Goal: Transaction & Acquisition: Obtain resource

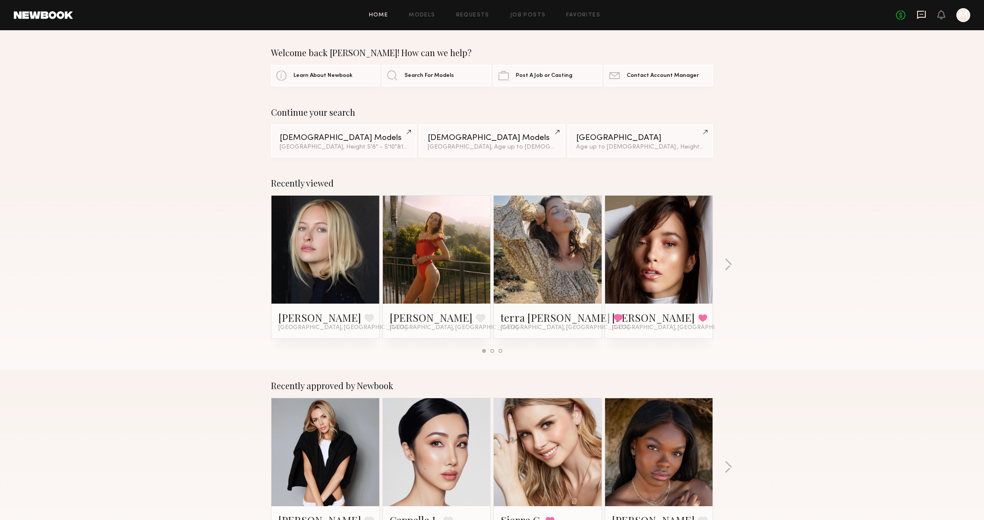
click at [917, 16] on icon at bounding box center [921, 14] width 9 height 9
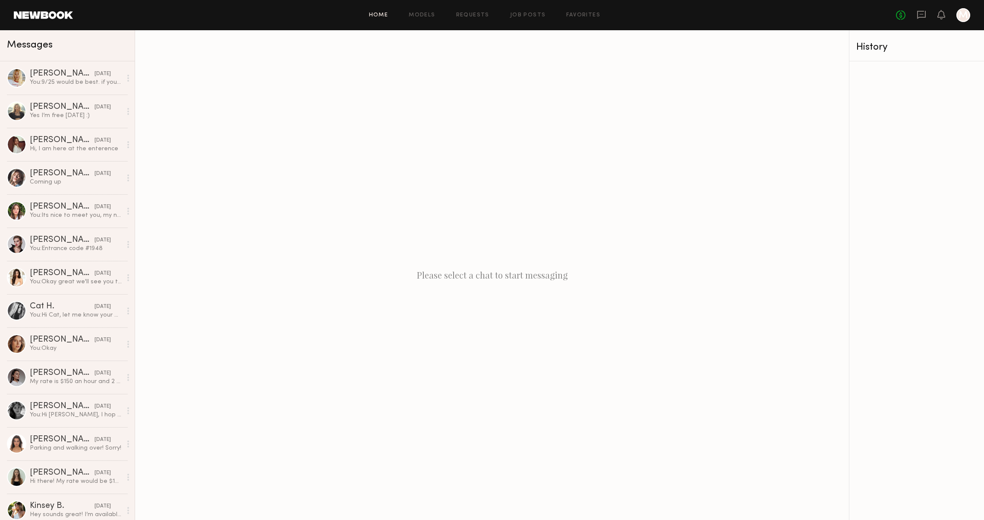
click at [369, 14] on link "Home" at bounding box center [378, 16] width 19 height 6
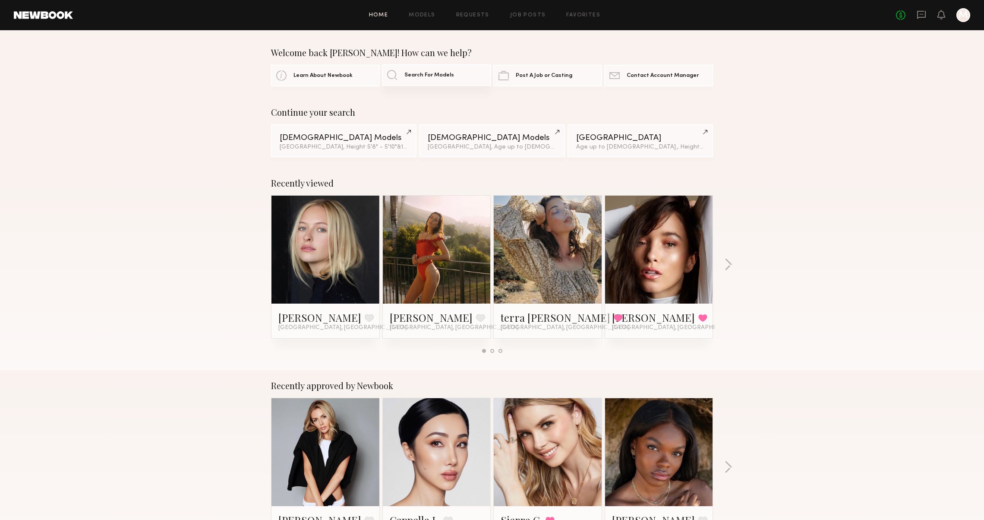
click at [449, 75] on span "Search For Models" at bounding box center [429, 76] width 50 height 6
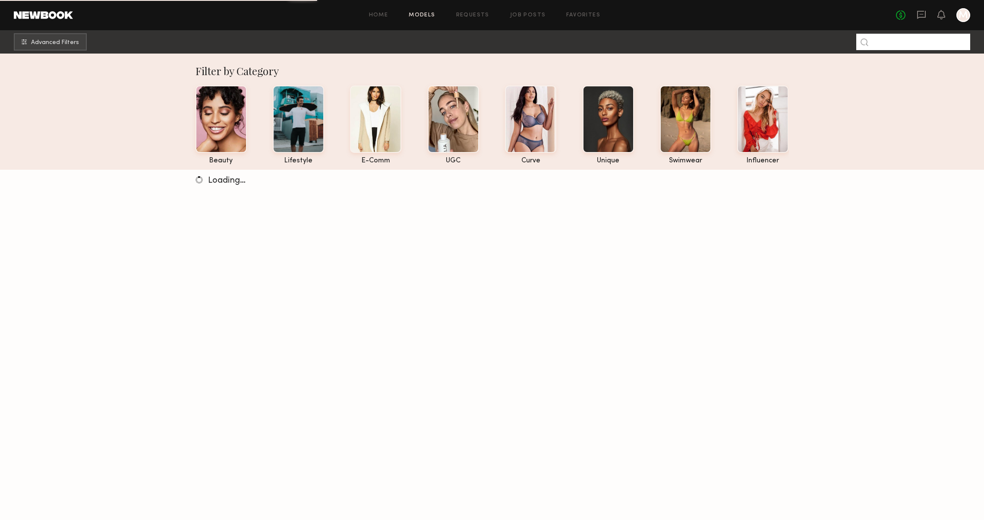
click at [893, 45] on input at bounding box center [913, 42] width 114 height 16
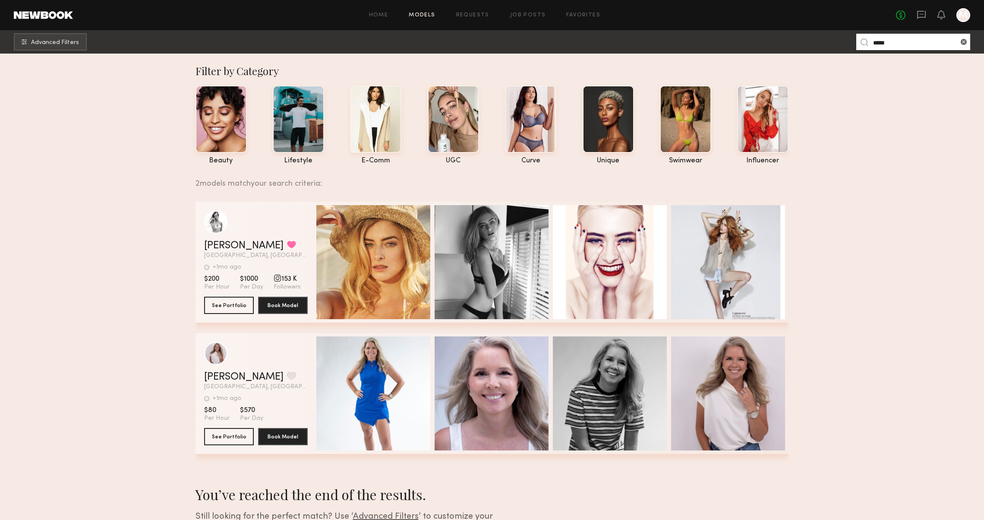
type input "*****"
drag, startPoint x: 865, startPoint y: 63, endPoint x: 221, endPoint y: 304, distance: 688.3
click at [221, 304] on button "See Portfolio" at bounding box center [229, 304] width 50 height 17
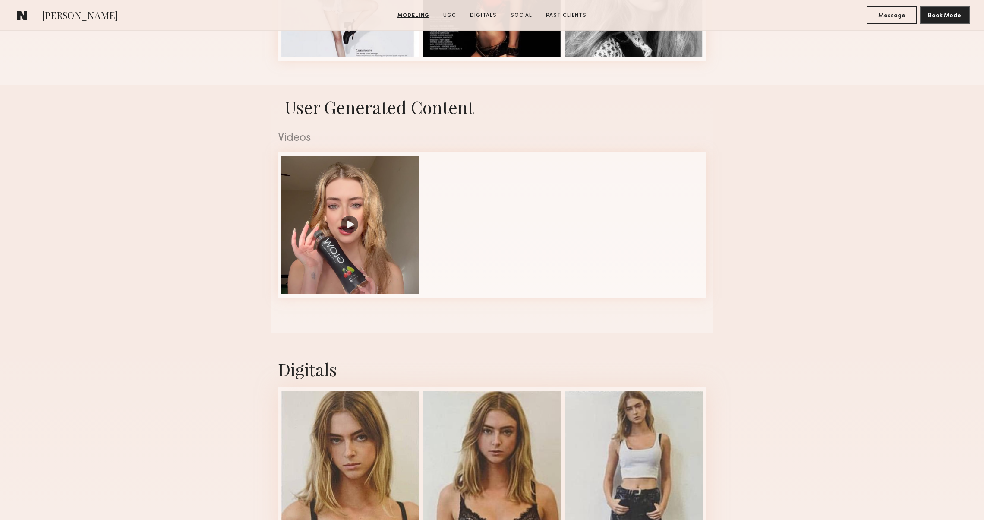
scroll to position [502, 0]
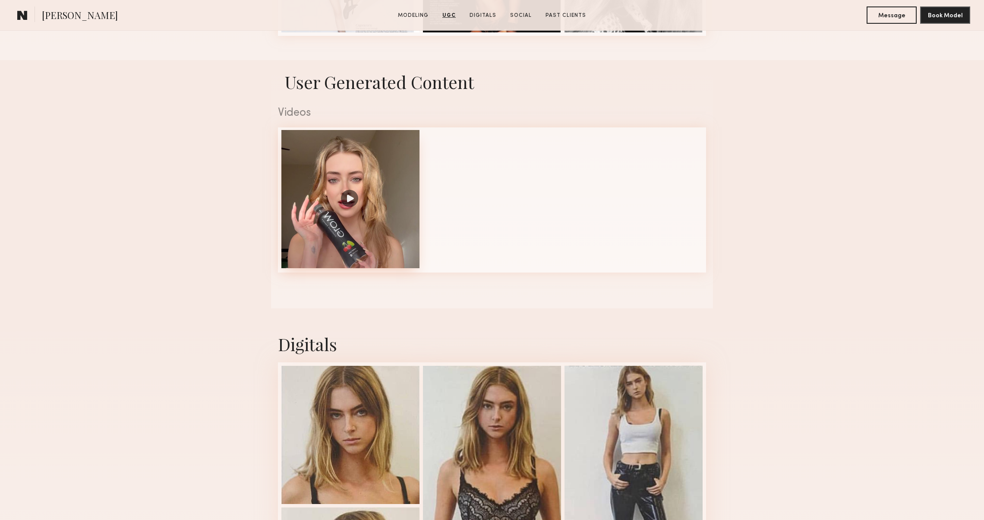
click at [347, 203] on div at bounding box center [350, 199] width 138 height 138
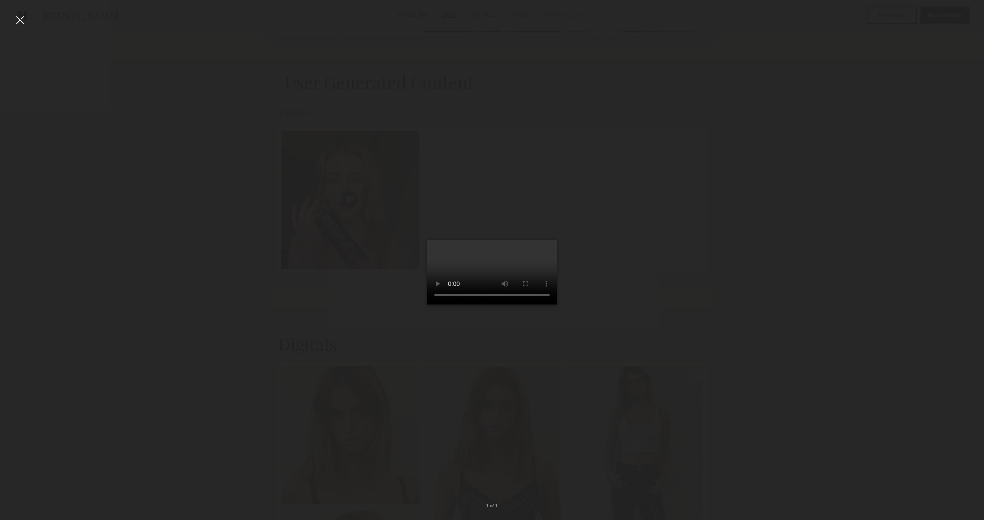
click at [27, 16] on div at bounding box center [492, 253] width 984 height 478
click at [25, 21] on div at bounding box center [20, 20] width 14 height 14
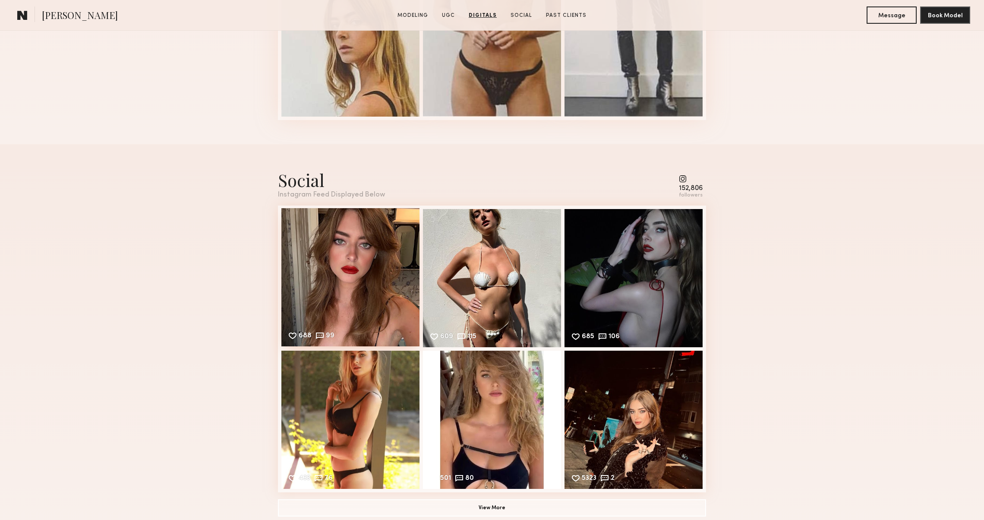
scroll to position [1198, 0]
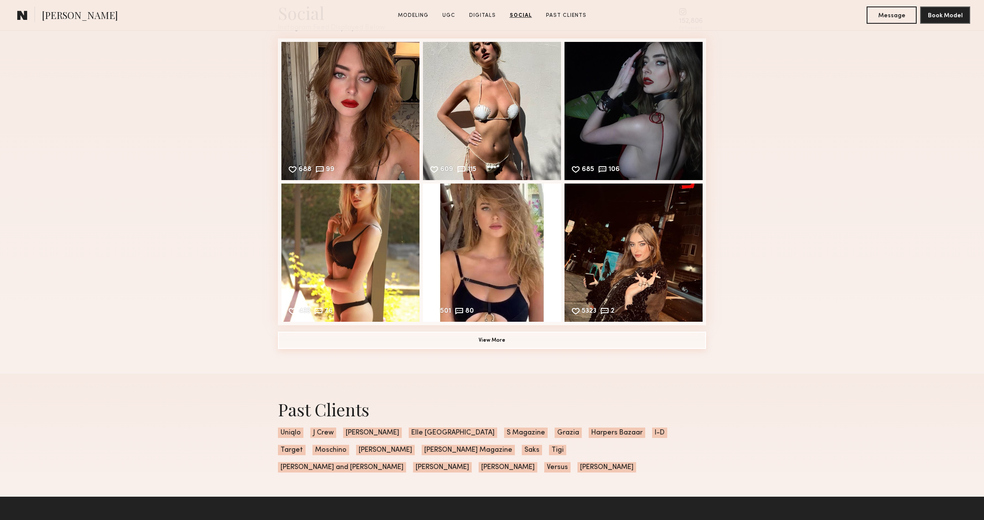
click at [430, 347] on button "View More" at bounding box center [492, 340] width 428 height 17
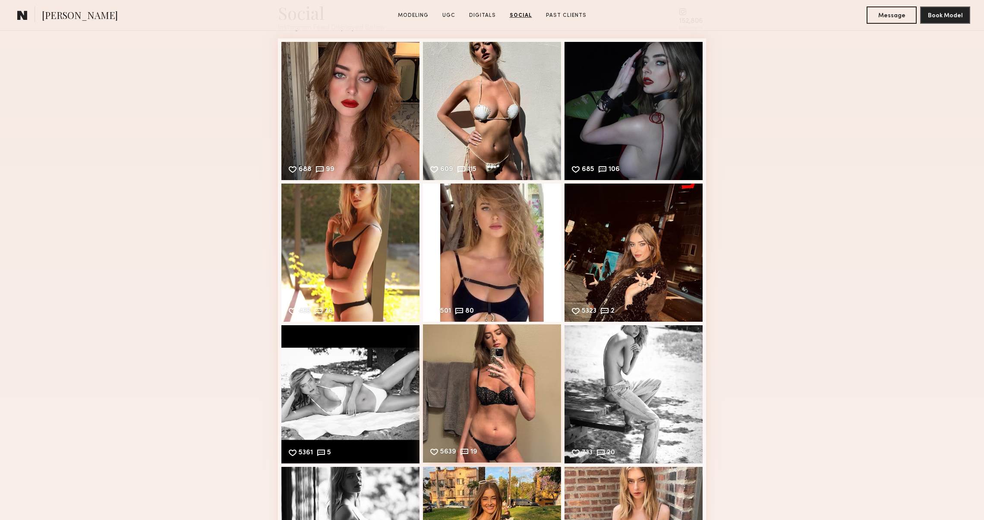
click at [447, 354] on div "5639 19 Likes & comments displayed to show model’s engagement" at bounding box center [492, 393] width 138 height 138
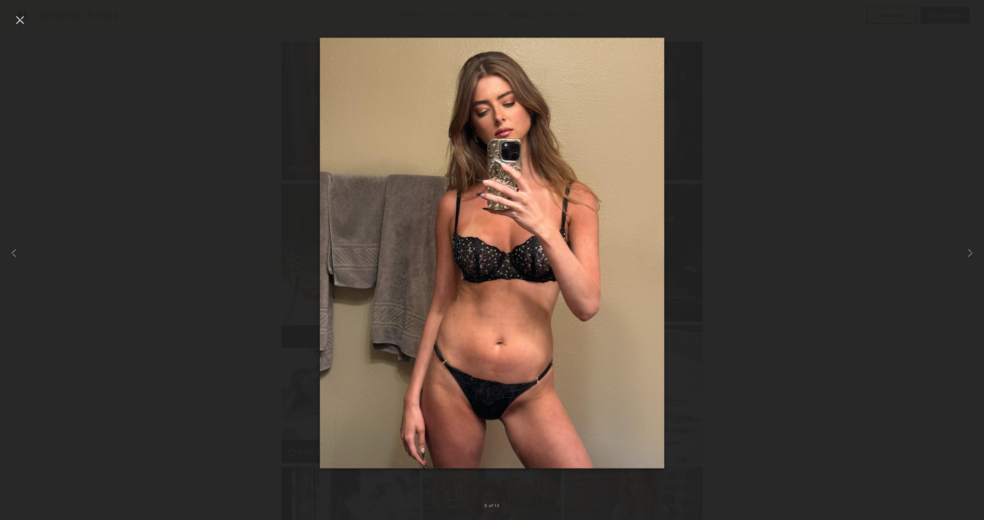
click at [18, 19] on div at bounding box center [20, 20] width 14 height 14
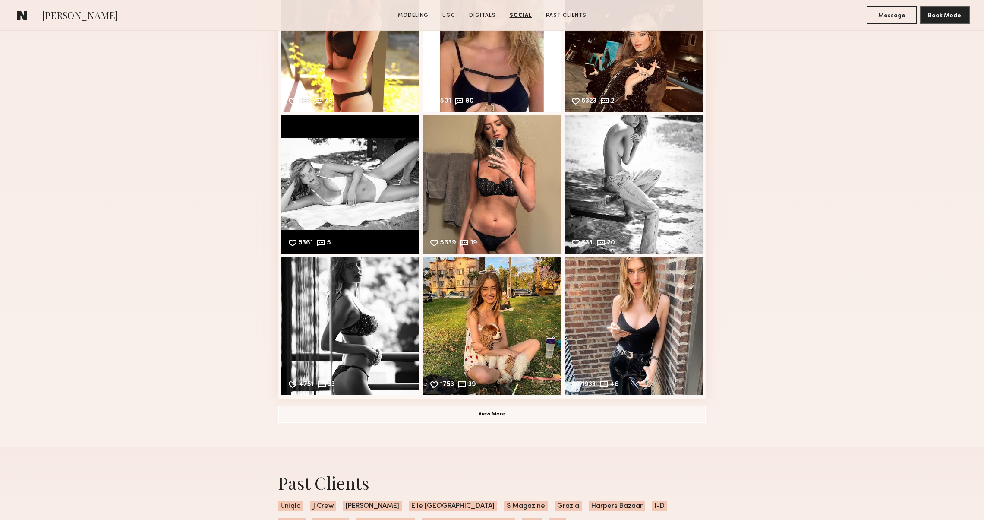
scroll to position [1417, 0]
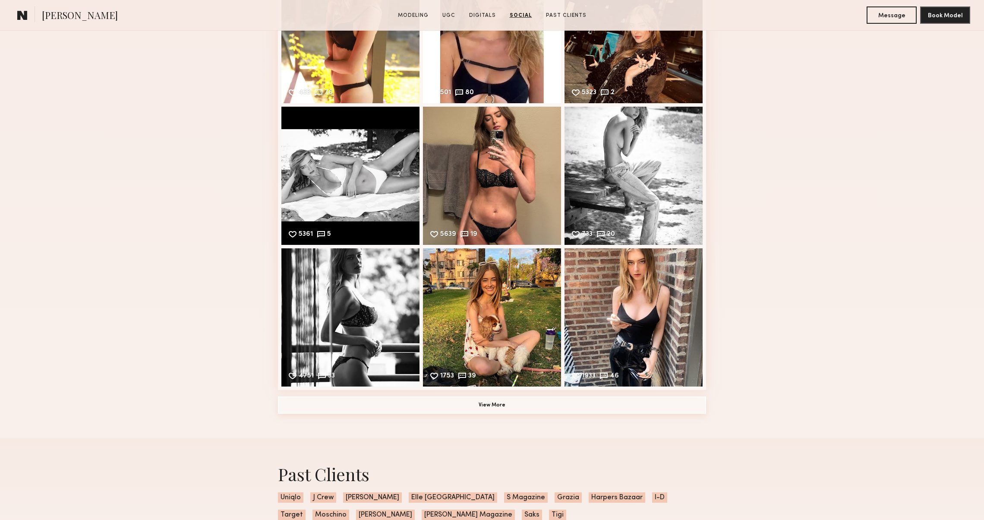
click at [346, 405] on button "View More" at bounding box center [492, 404] width 428 height 17
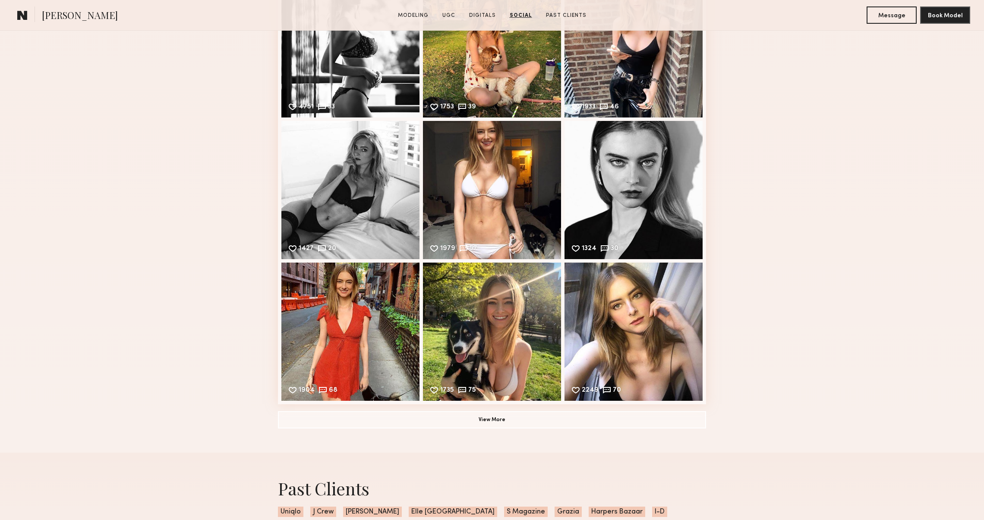
scroll to position [1705, 0]
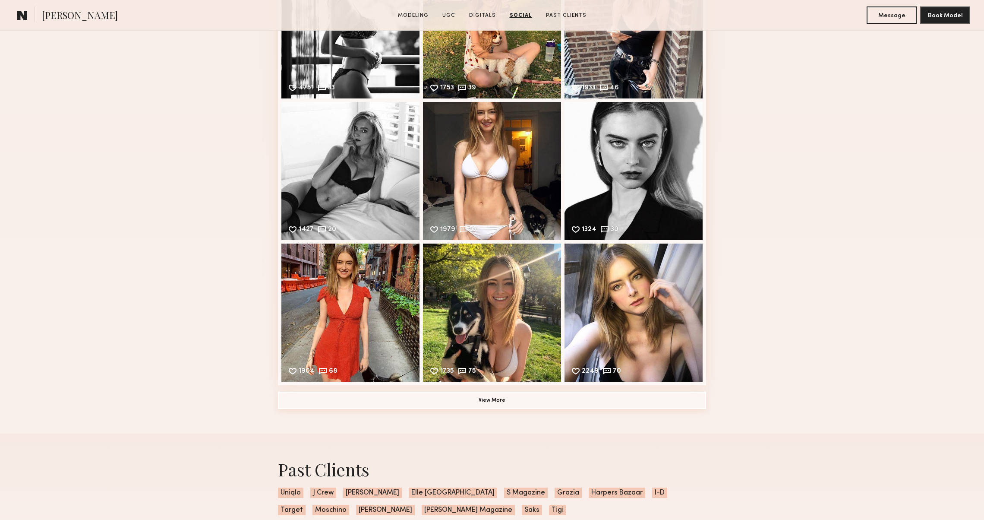
click at [335, 403] on button "View More" at bounding box center [492, 400] width 428 height 17
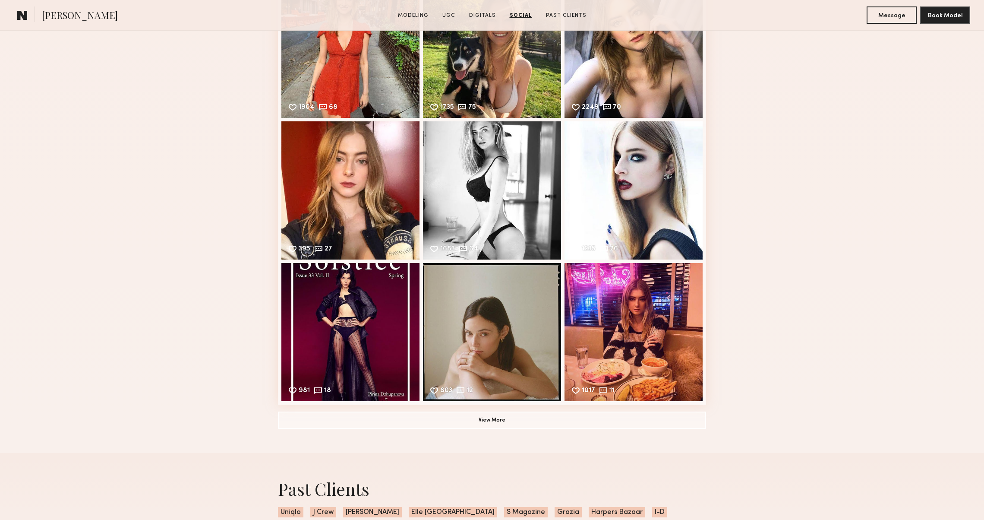
scroll to position [2046, 0]
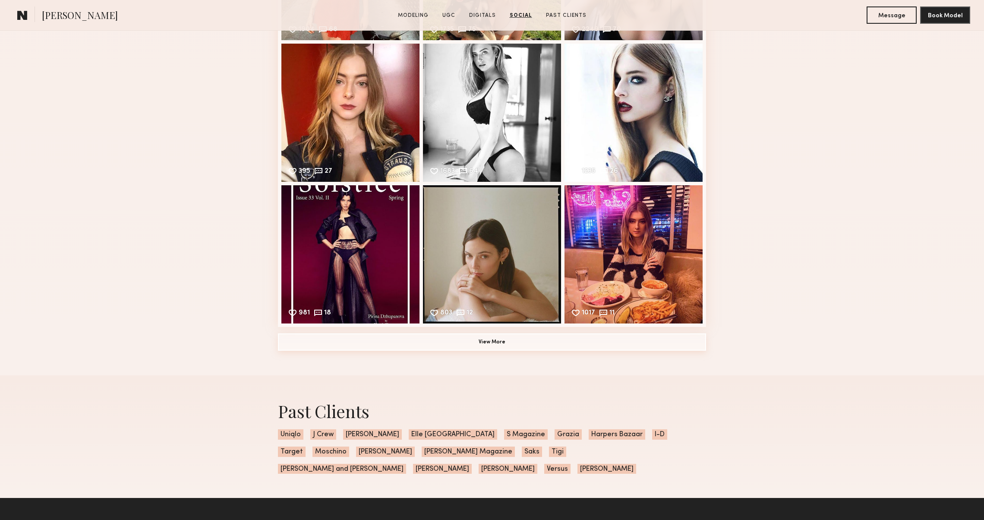
click at [305, 342] on button "View More" at bounding box center [492, 341] width 428 height 17
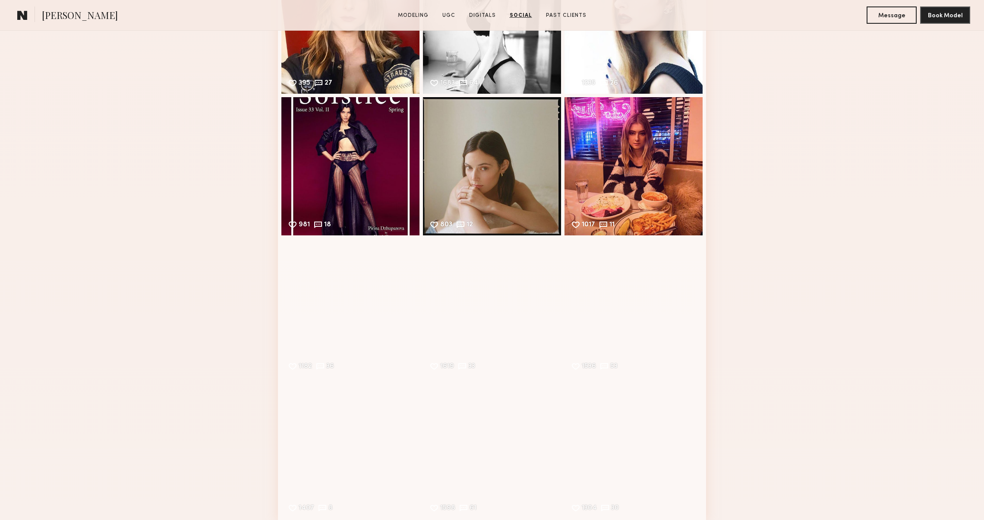
scroll to position [2309, 0]
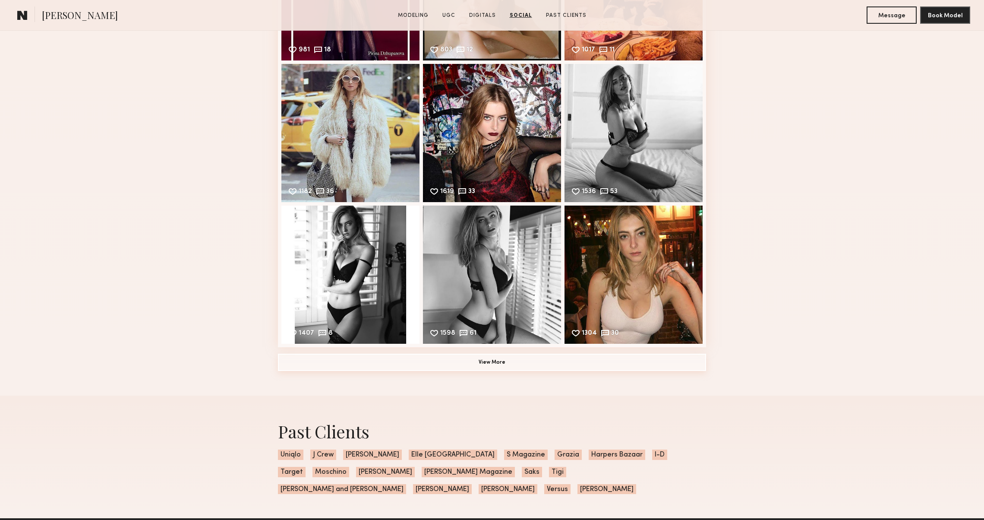
click at [306, 366] on button "View More" at bounding box center [492, 362] width 428 height 17
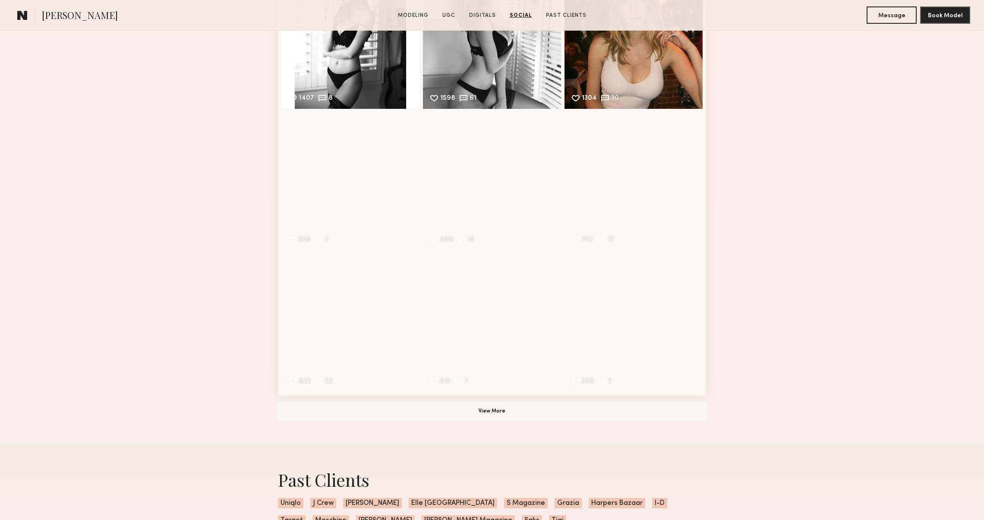
scroll to position [2574, 0]
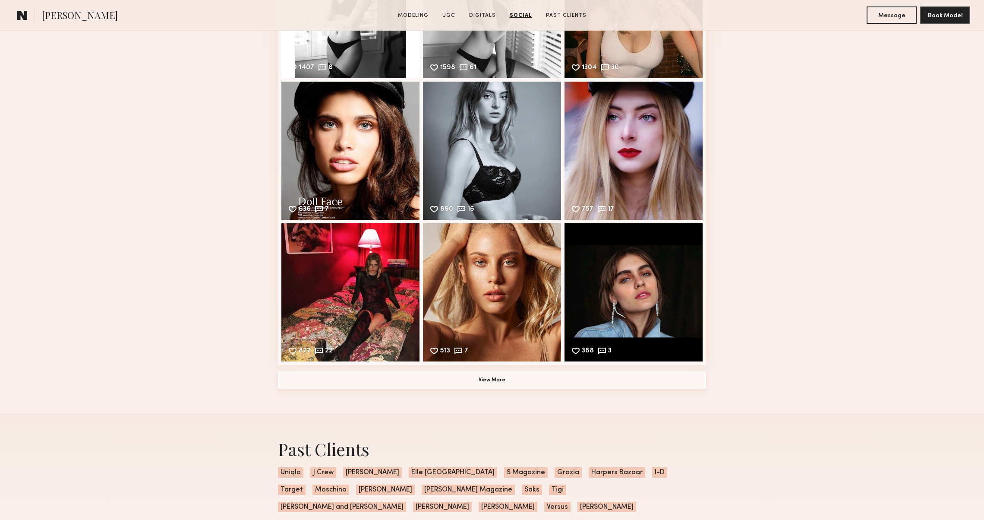
click at [296, 376] on button "View More" at bounding box center [492, 379] width 428 height 17
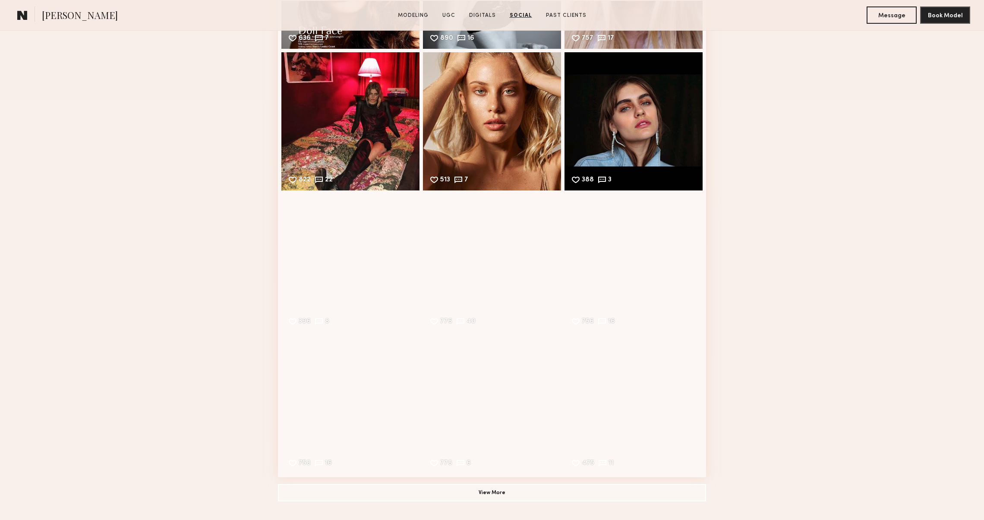
scroll to position [2822, 0]
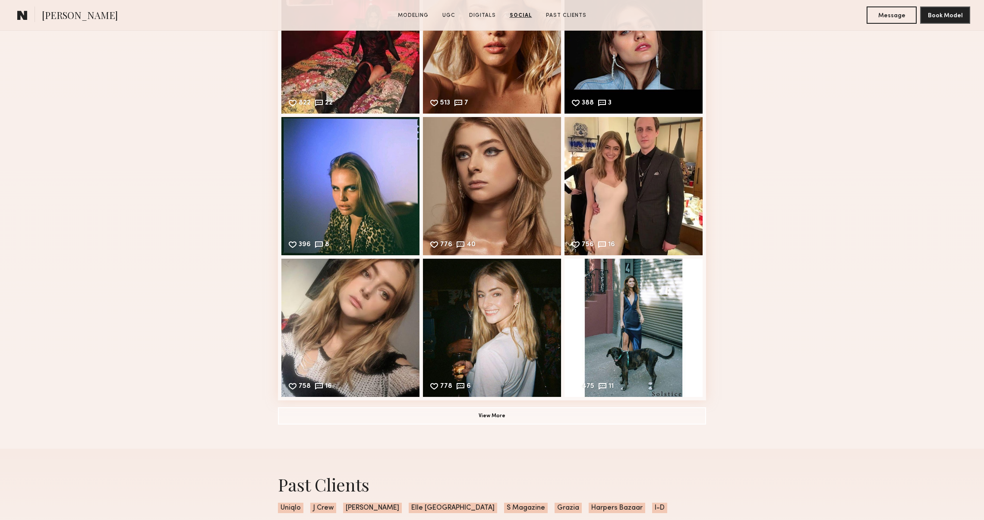
click at [302, 418] on button "View More" at bounding box center [492, 415] width 428 height 17
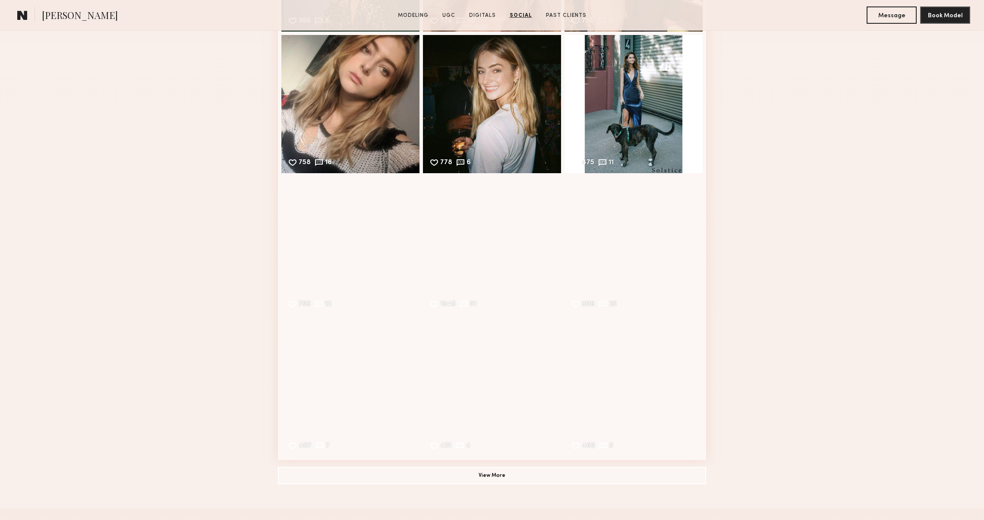
scroll to position [3067, 0]
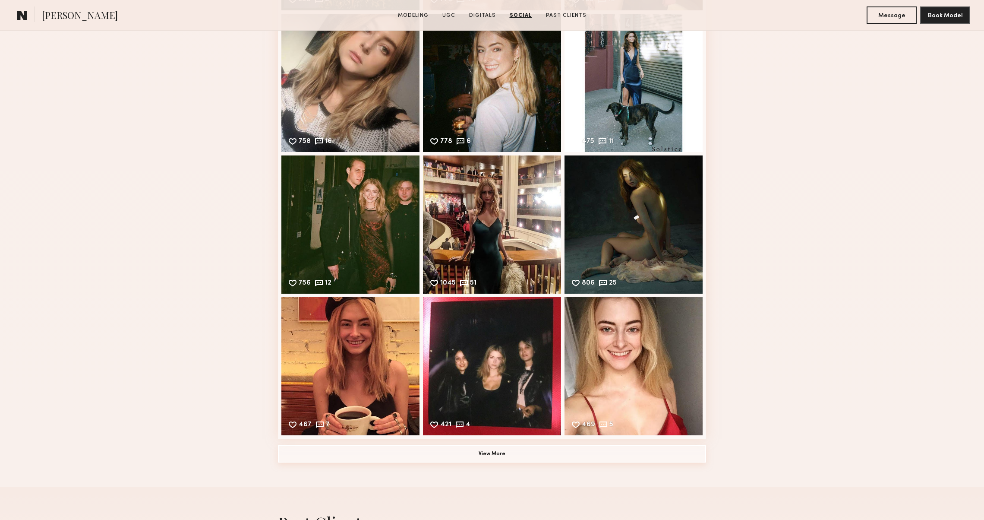
click at [303, 460] on button "View More" at bounding box center [492, 453] width 428 height 17
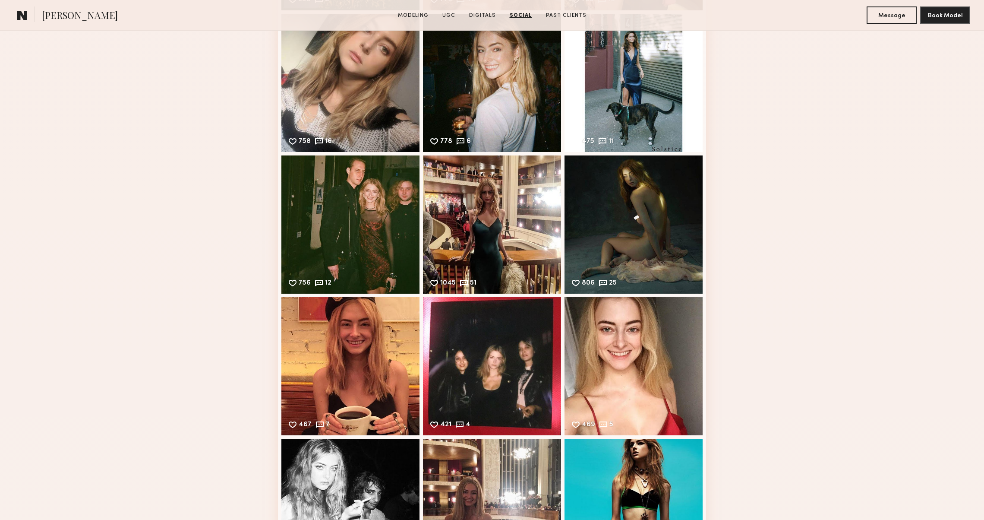
scroll to position [3333, 0]
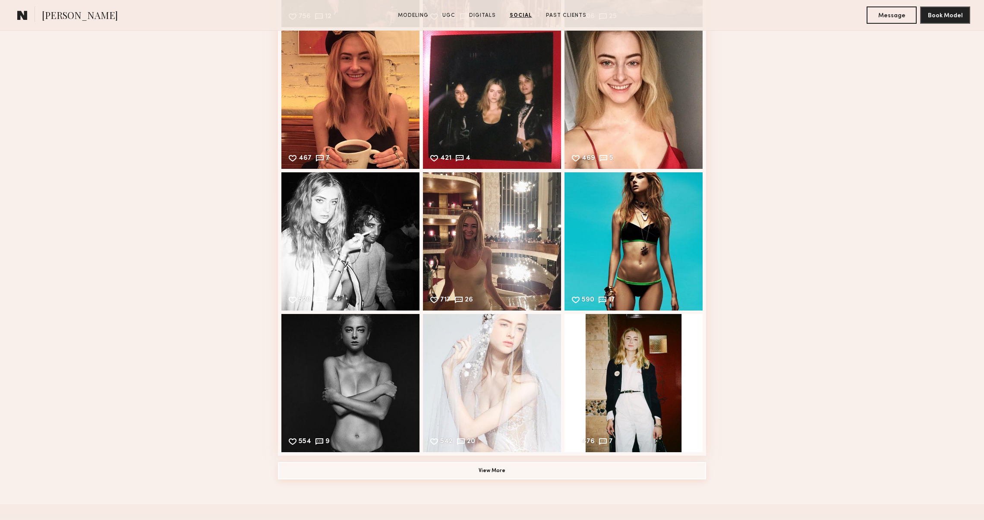
click at [294, 477] on button "View More" at bounding box center [492, 470] width 428 height 17
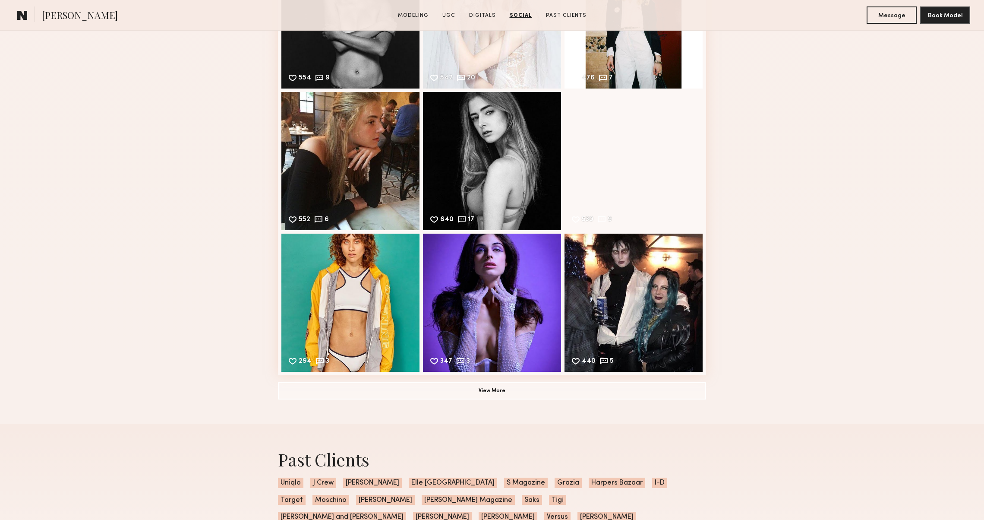
scroll to position [3707, 0]
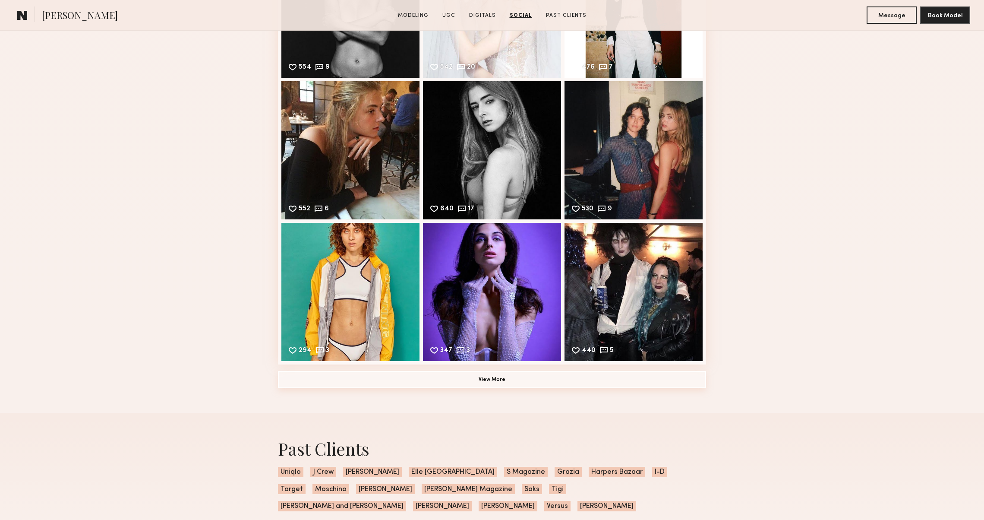
click at [306, 384] on button "View More" at bounding box center [492, 379] width 428 height 17
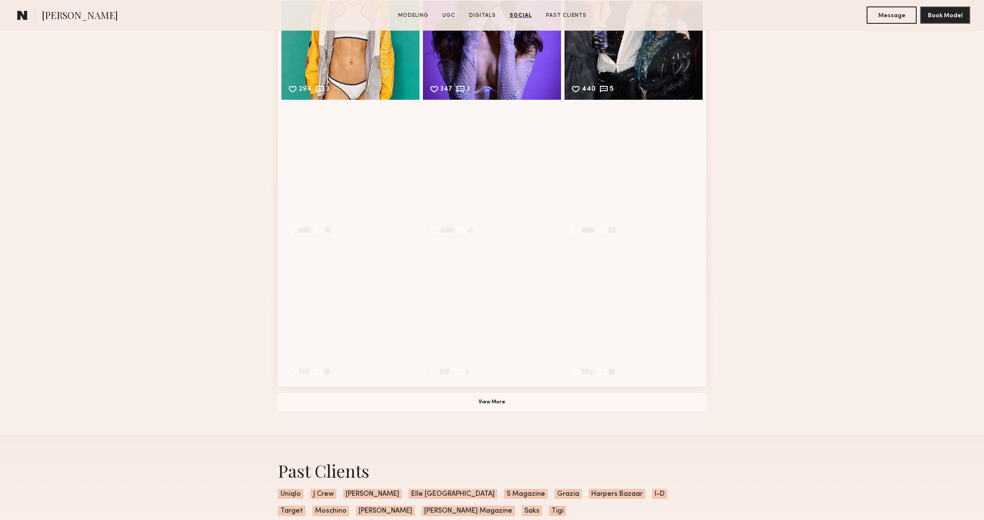
scroll to position [4007, 0]
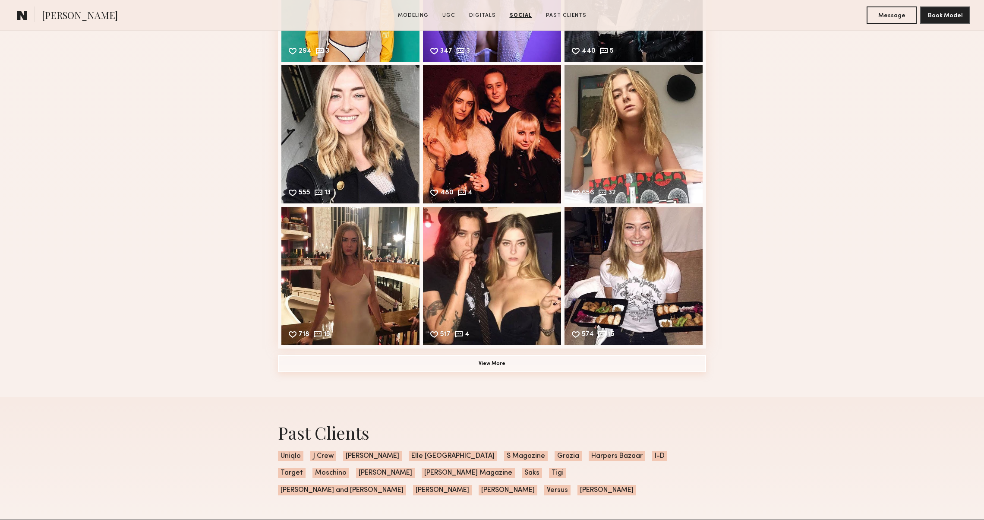
click at [291, 365] on button "View More" at bounding box center [492, 363] width 428 height 17
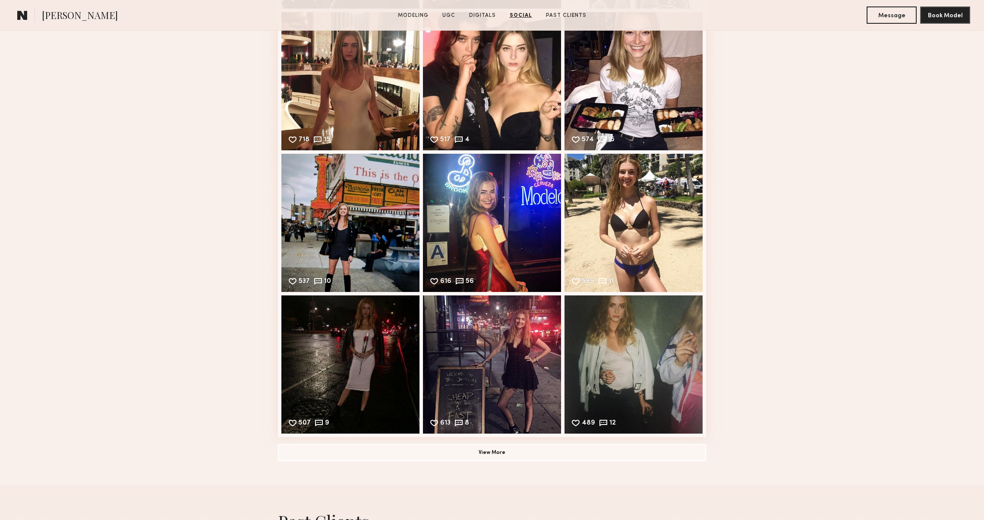
scroll to position [4262, 0]
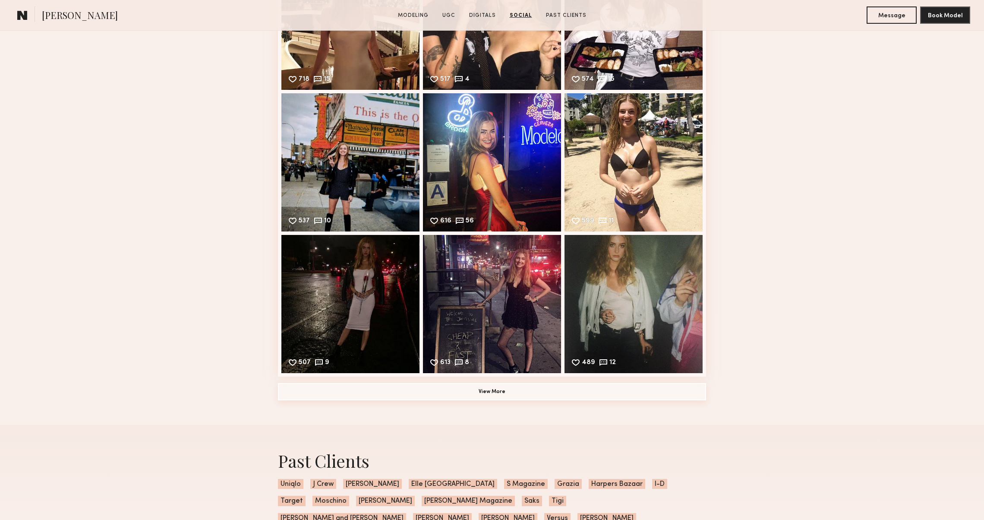
click at [342, 389] on button "View More" at bounding box center [492, 391] width 428 height 17
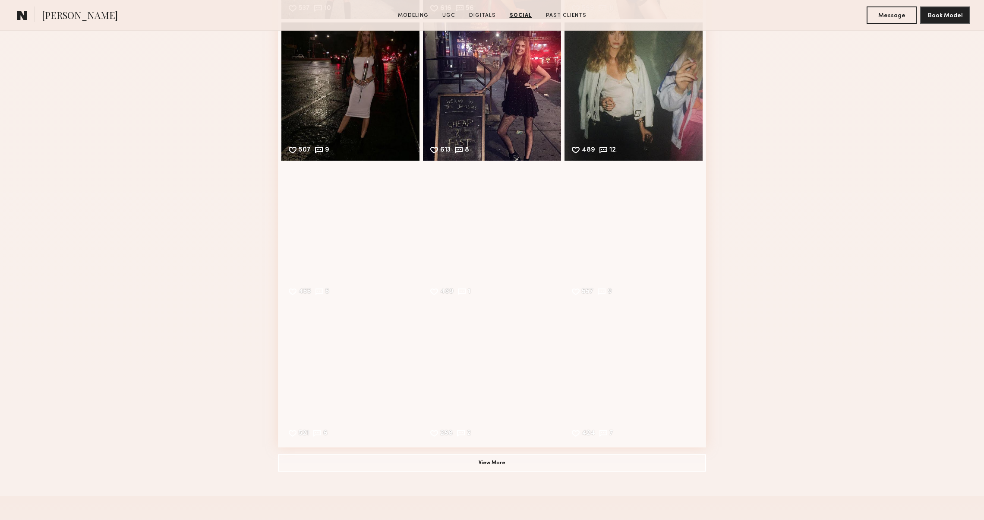
scroll to position [4526, 0]
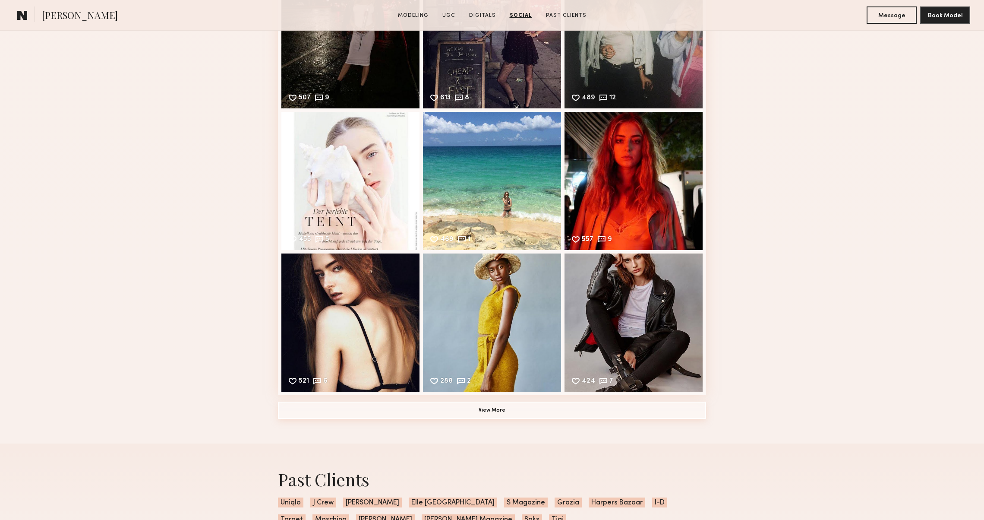
click at [314, 404] on button "View More" at bounding box center [492, 409] width 428 height 17
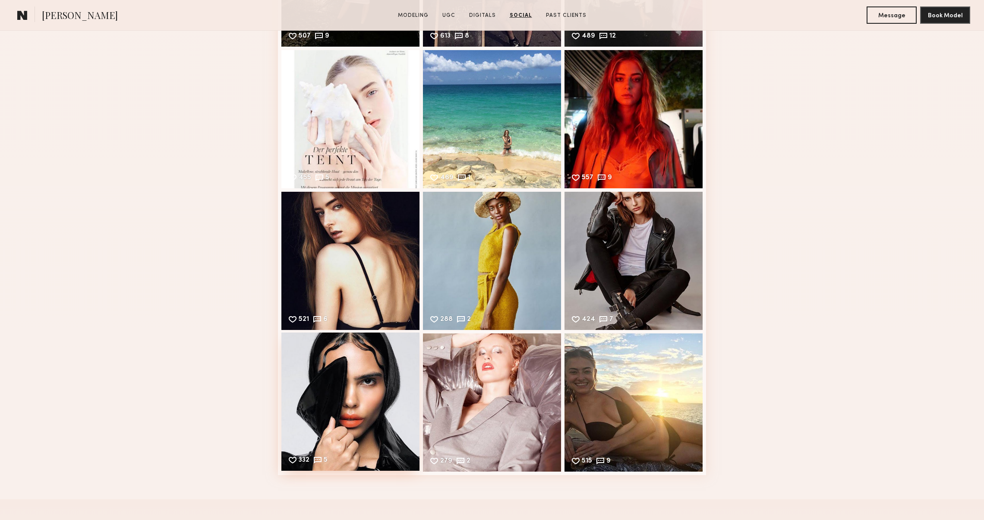
scroll to position [4597, 0]
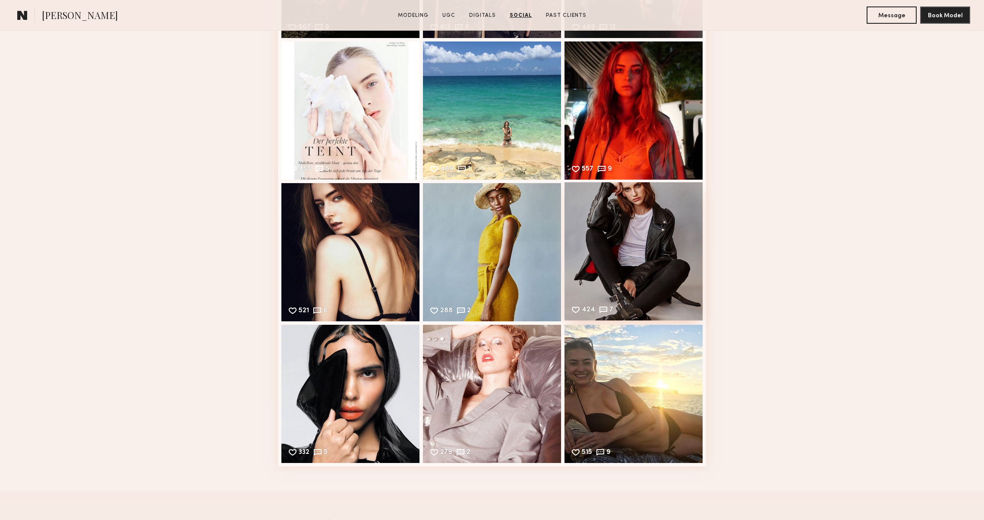
click at [639, 296] on div "424 7 Likes & comments displayed to show model’s engagement" at bounding box center [634, 251] width 138 height 138
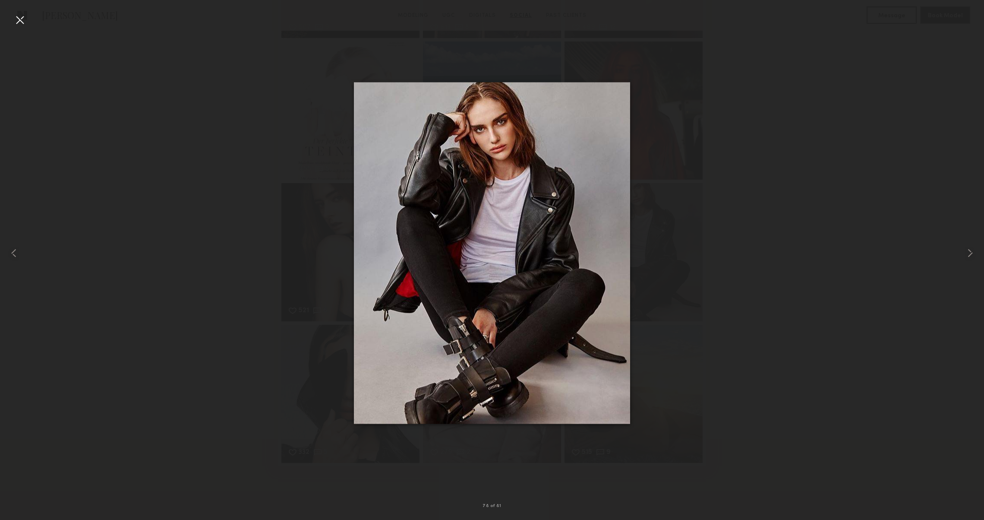
click at [16, 18] on div at bounding box center [20, 20] width 14 height 14
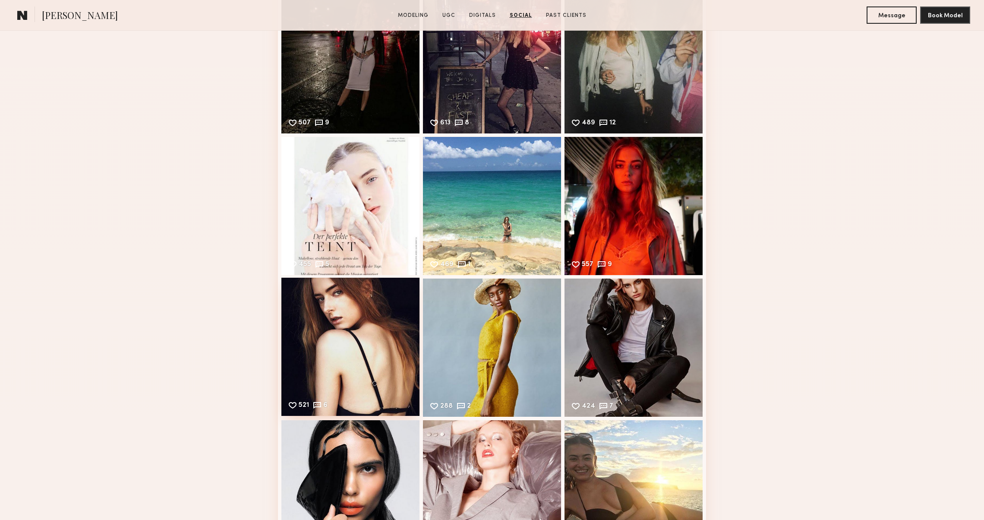
scroll to position [4499, 0]
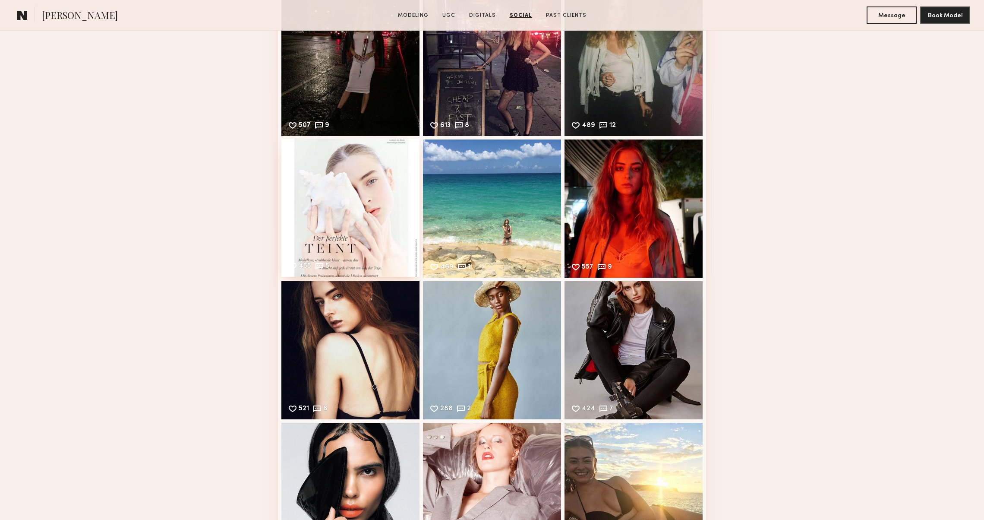
click at [319, 180] on div "455 5 Likes & comments displayed to show model’s engagement" at bounding box center [350, 208] width 138 height 138
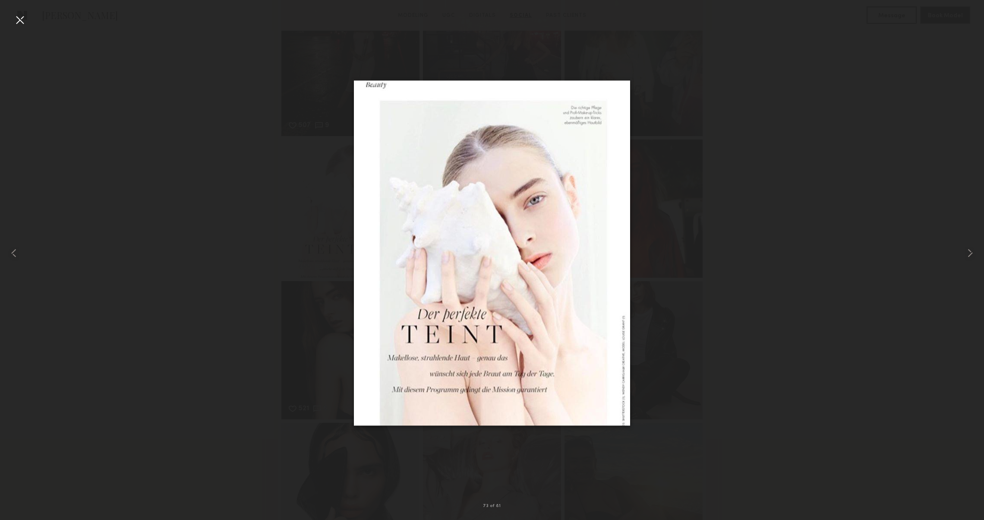
click at [20, 16] on div at bounding box center [20, 20] width 14 height 14
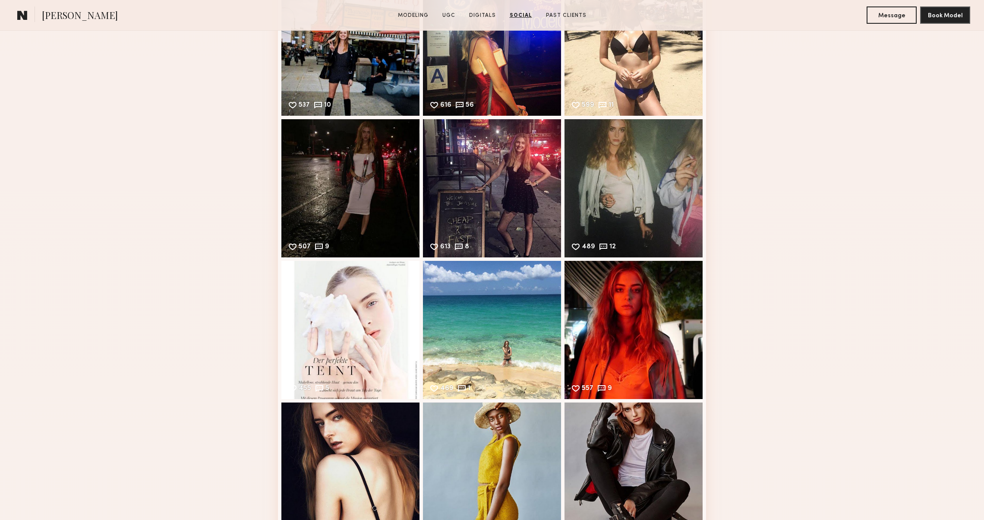
scroll to position [4278, 0]
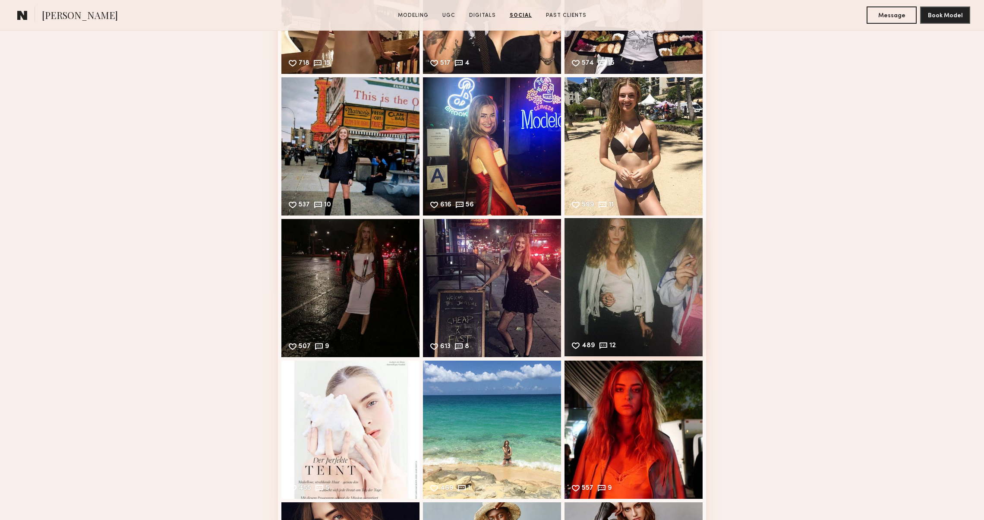
click at [644, 287] on div "489 12 Likes & comments displayed to show model’s engagement" at bounding box center [634, 287] width 138 height 138
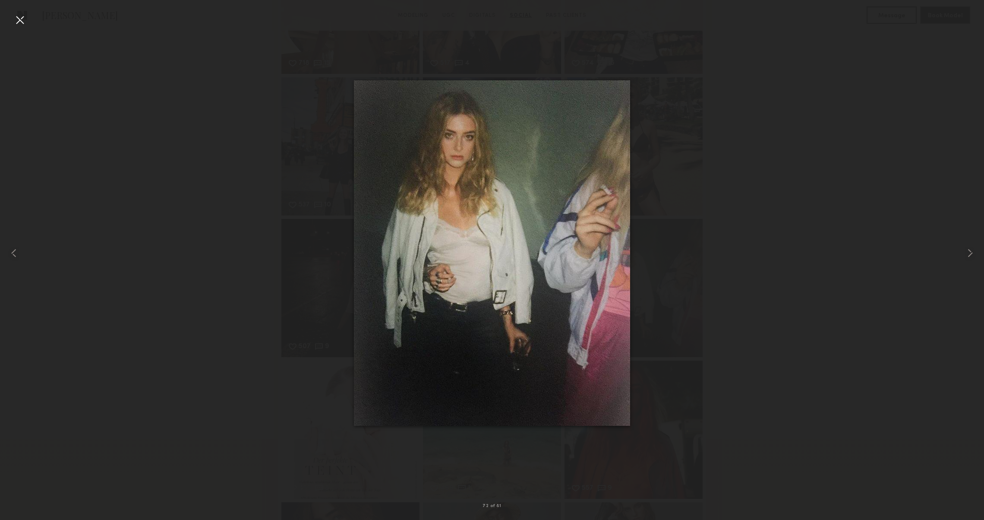
click at [19, 20] on div at bounding box center [20, 20] width 14 height 14
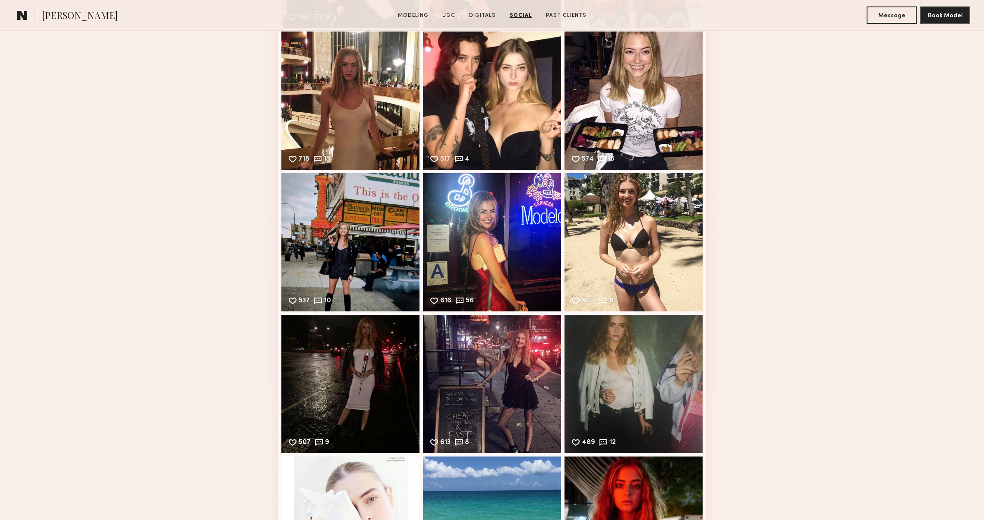
scroll to position [4174, 0]
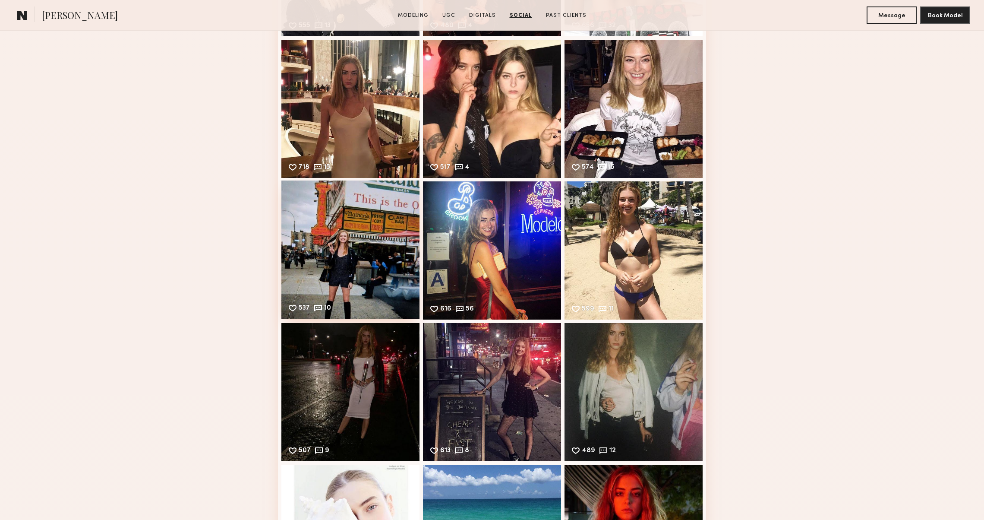
click at [319, 216] on div "537 10 Likes & comments displayed to show model’s engagement" at bounding box center [350, 249] width 138 height 138
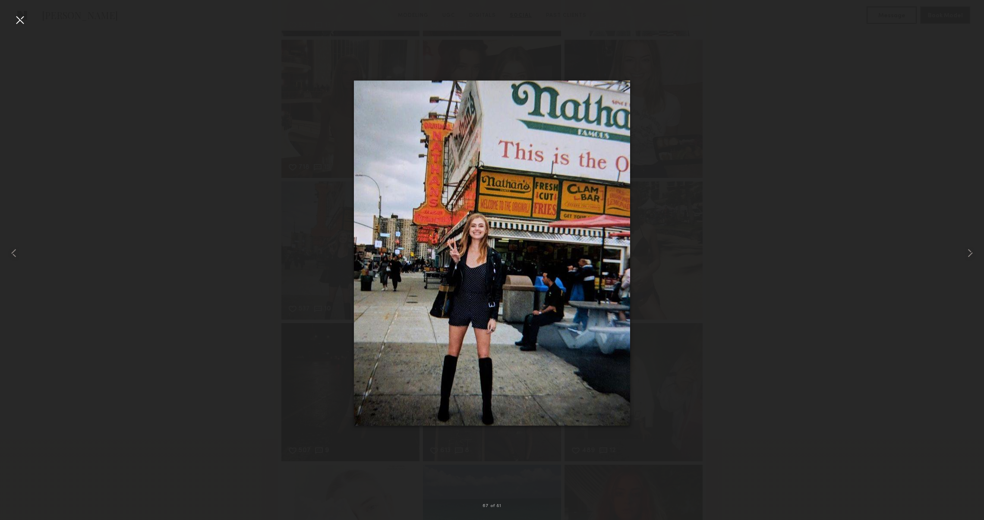
click at [25, 16] on div at bounding box center [20, 20] width 14 height 14
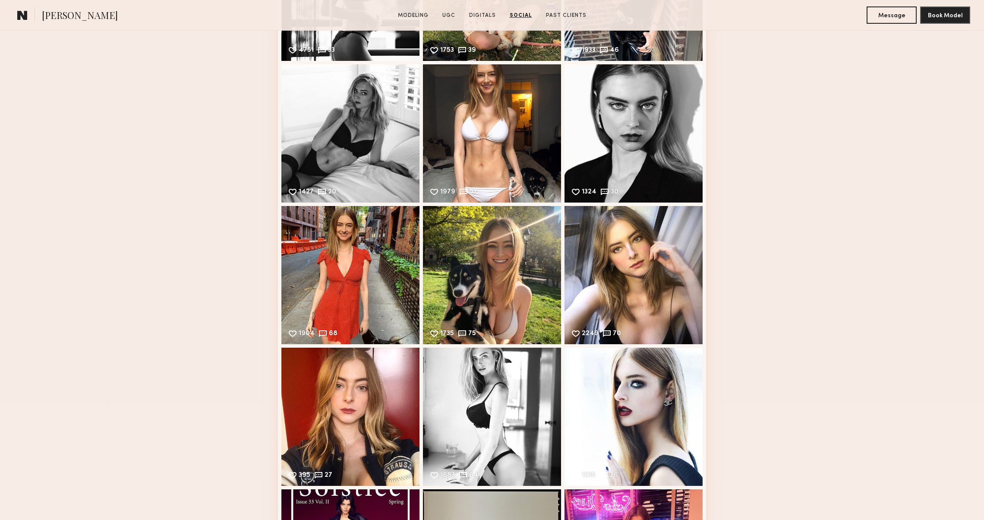
scroll to position [1717, 0]
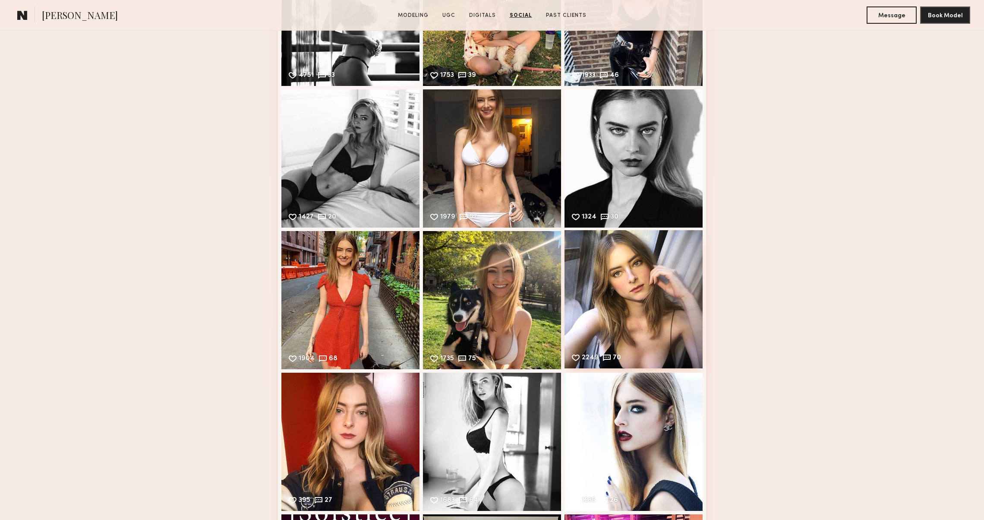
click at [603, 284] on div "2249 70 Likes & comments displayed to show model’s engagement" at bounding box center [634, 299] width 138 height 138
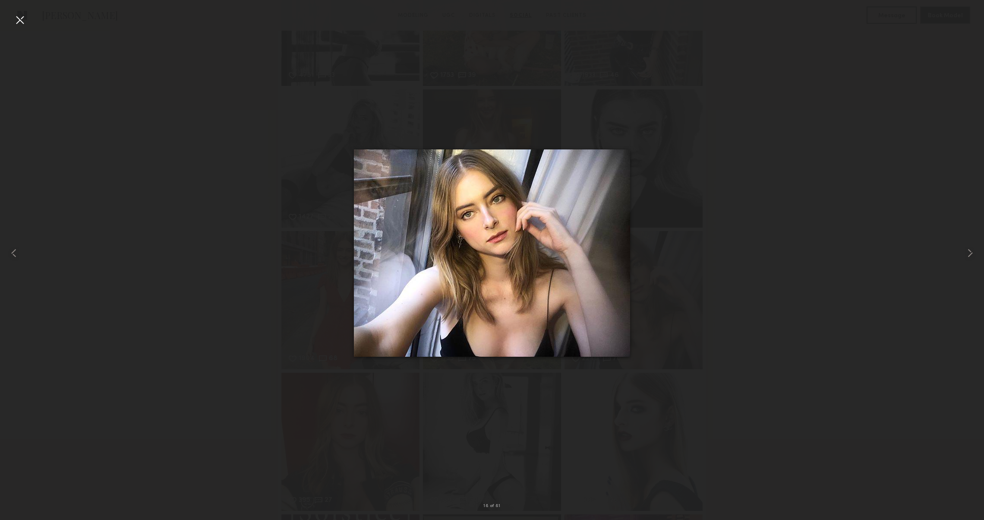
click at [22, 15] on div at bounding box center [20, 20] width 14 height 14
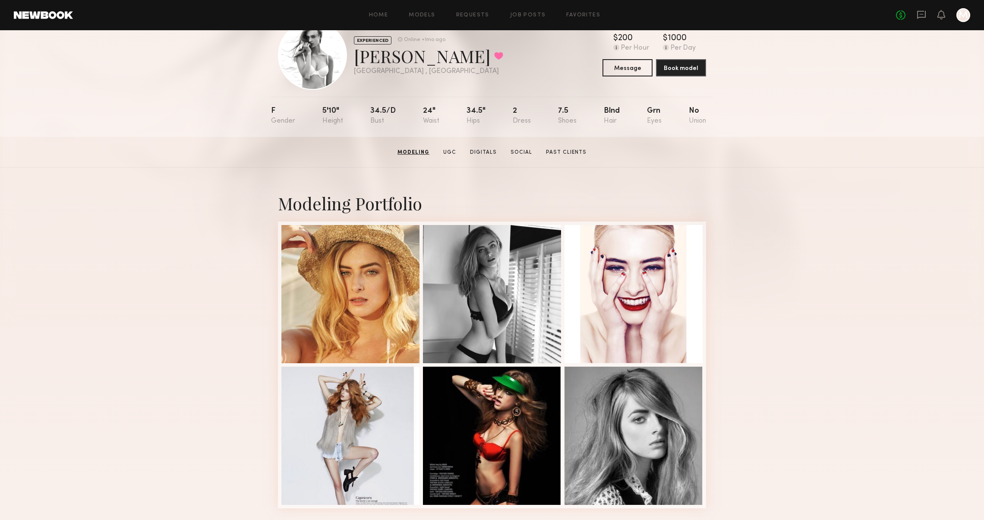
scroll to position [28, 0]
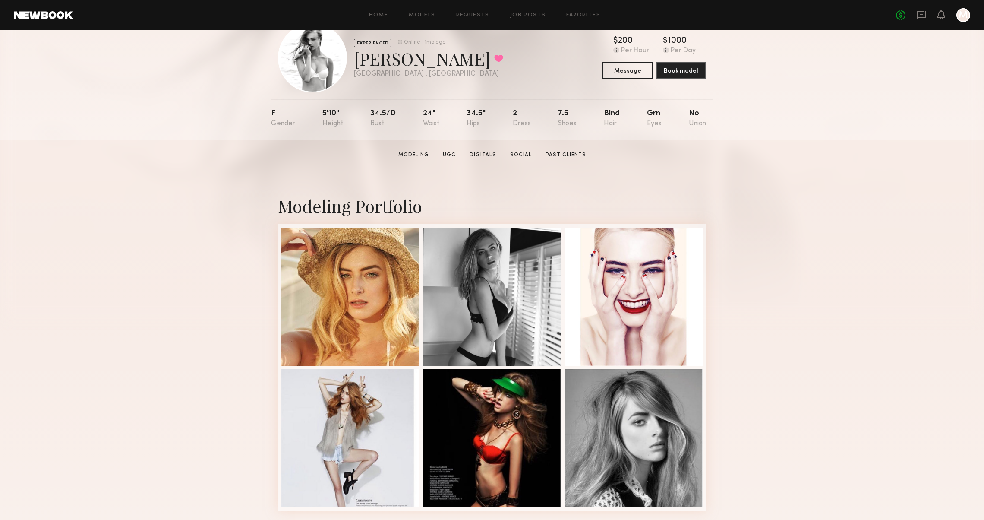
click at [422, 154] on link "Modeling" at bounding box center [414, 155] width 38 height 8
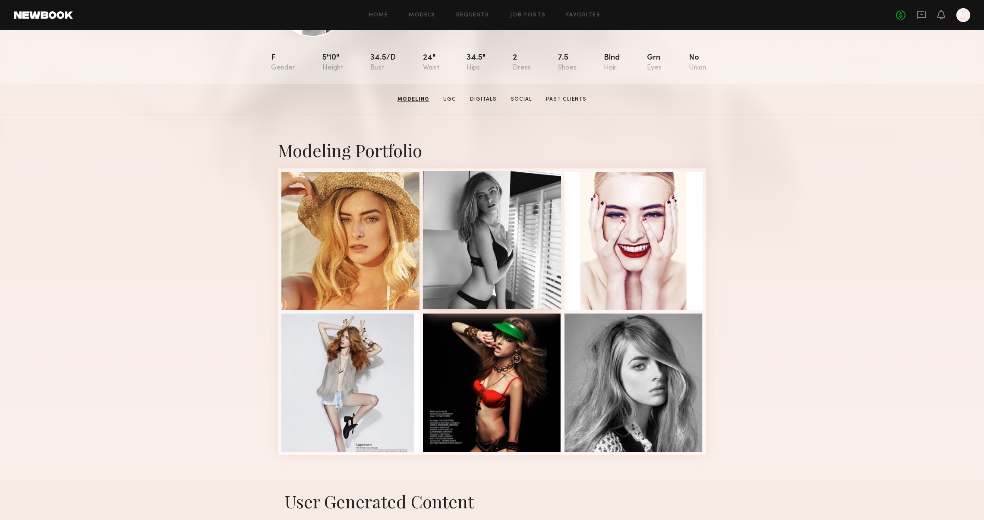
scroll to position [78, 0]
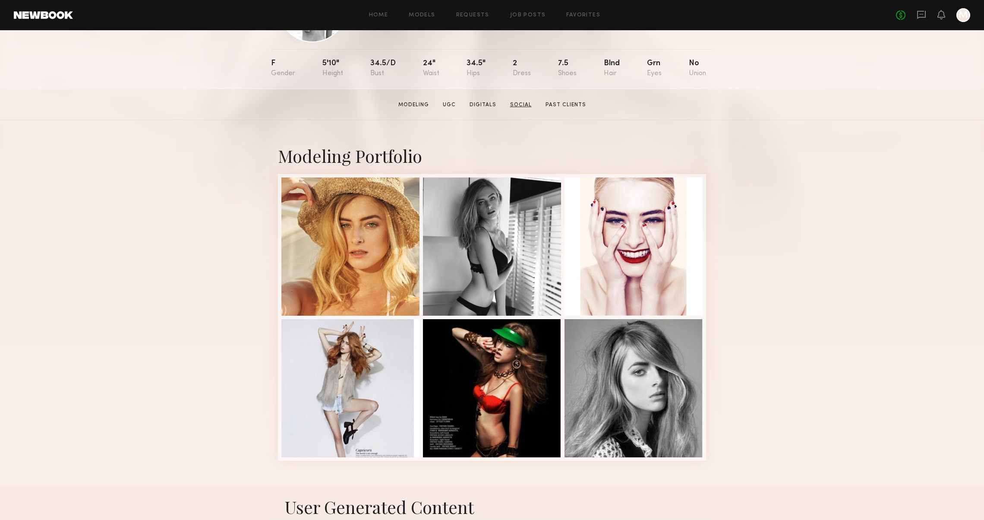
click at [513, 106] on link "Social" at bounding box center [521, 105] width 28 height 8
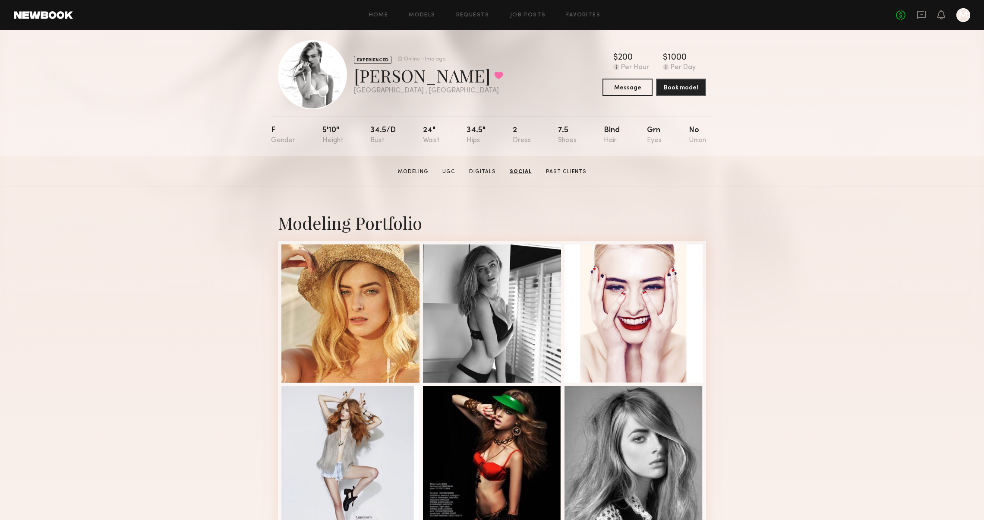
scroll to position [0, 0]
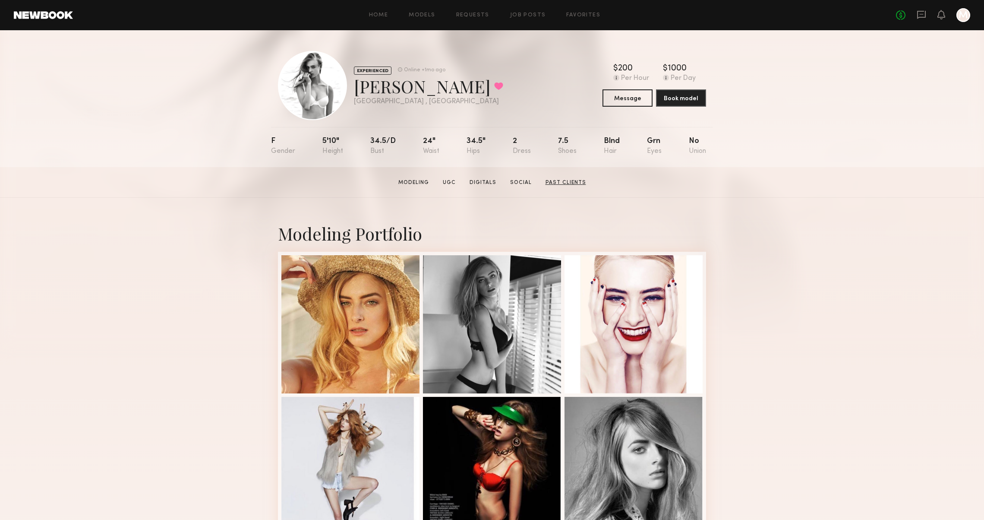
click at [560, 182] on link "Past Clients" at bounding box center [565, 183] width 47 height 8
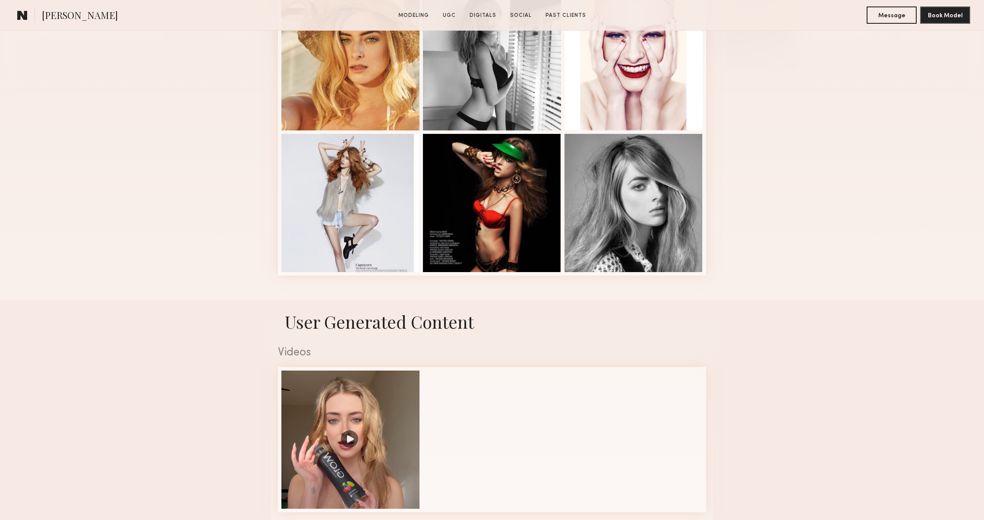
scroll to position [272, 0]
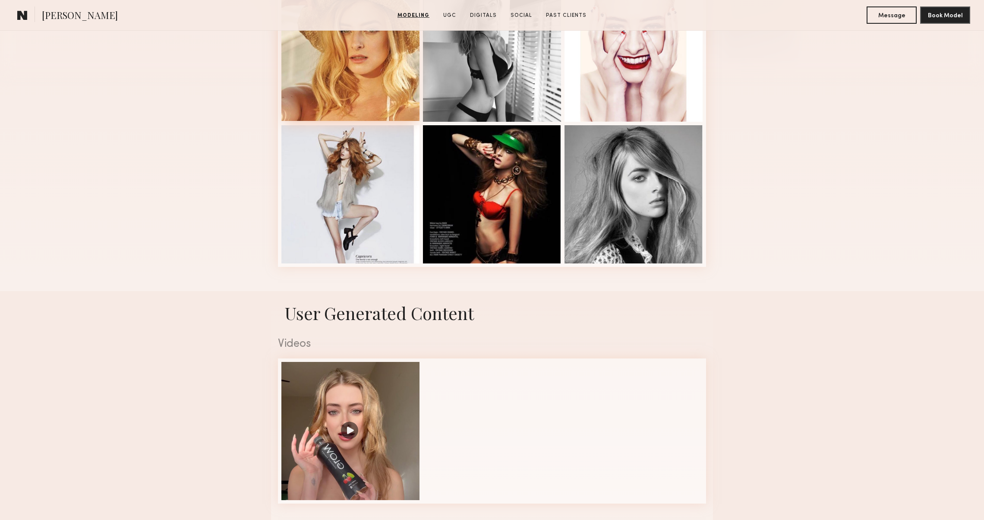
click at [327, 91] on div at bounding box center [350, 52] width 138 height 138
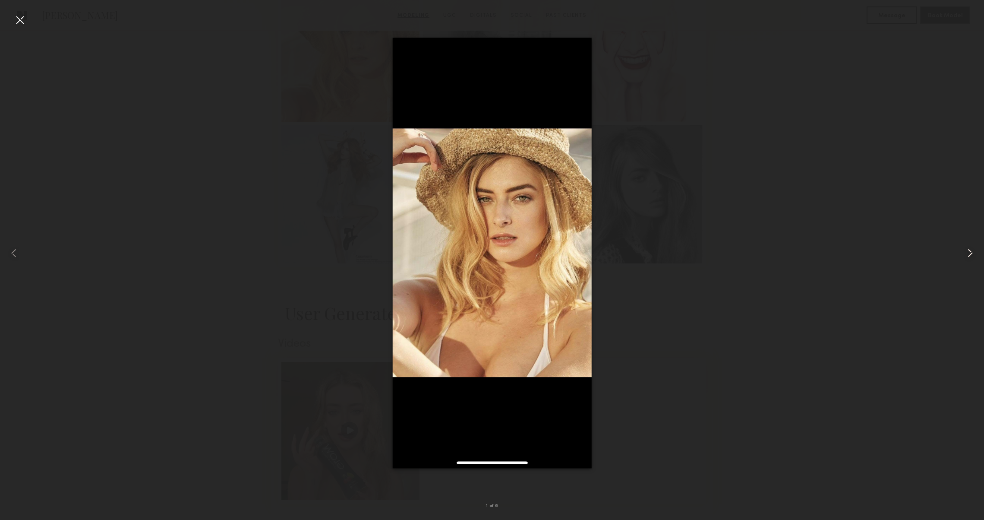
click at [967, 258] on common-icon at bounding box center [970, 253] width 14 height 14
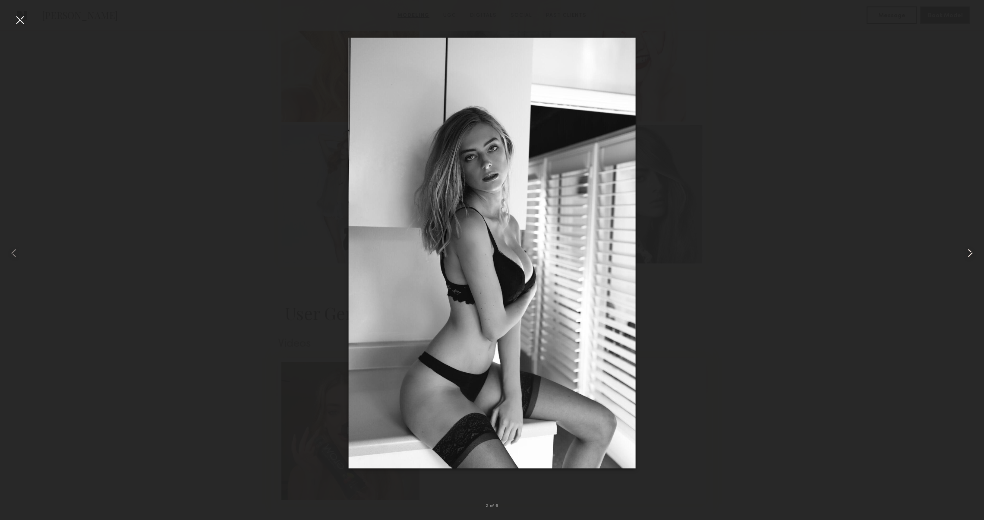
click at [967, 258] on common-icon at bounding box center [970, 253] width 14 height 14
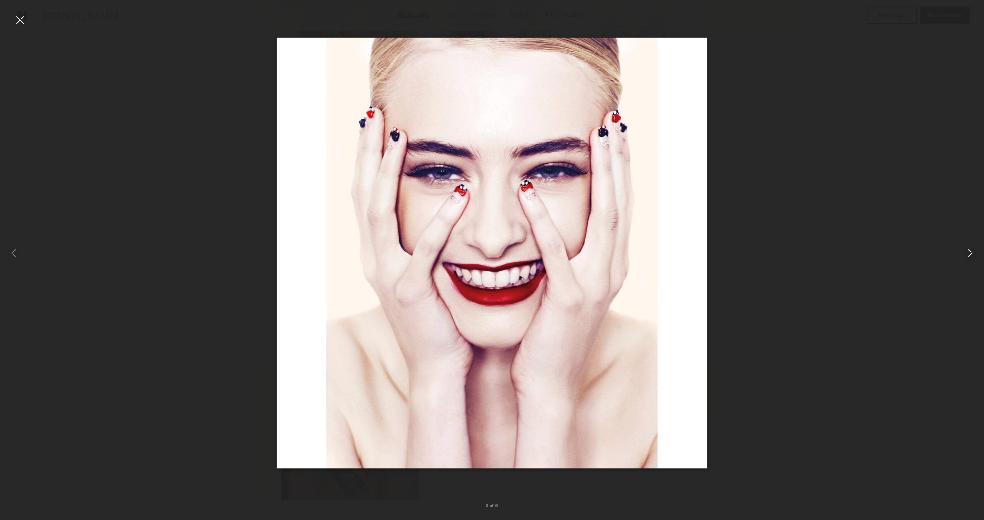
click at [967, 258] on common-icon at bounding box center [970, 253] width 14 height 14
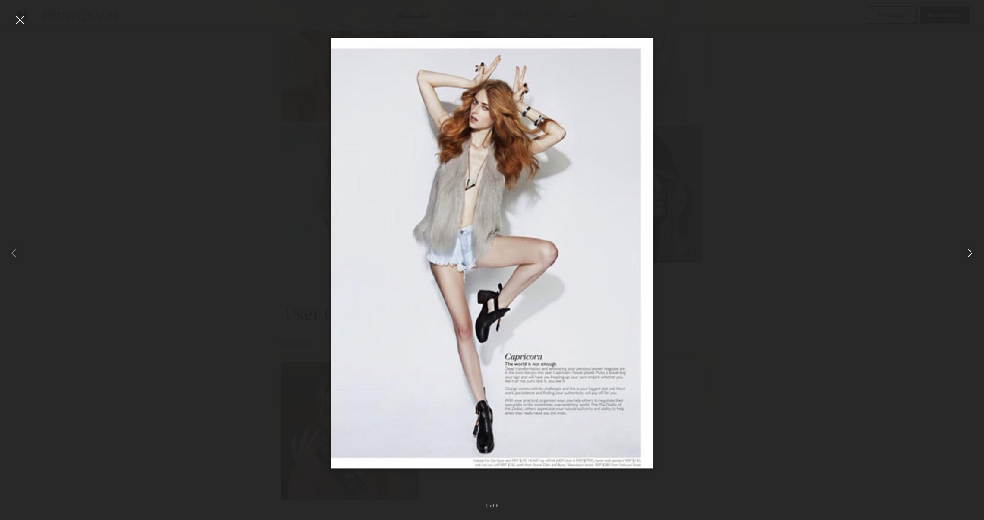
click at [967, 258] on common-icon at bounding box center [970, 253] width 14 height 14
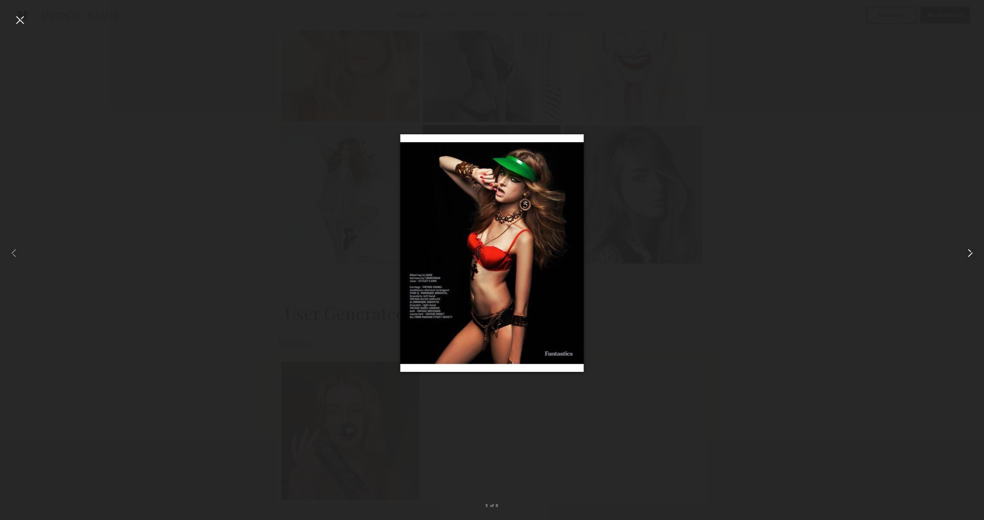
click at [967, 258] on common-icon at bounding box center [970, 253] width 14 height 14
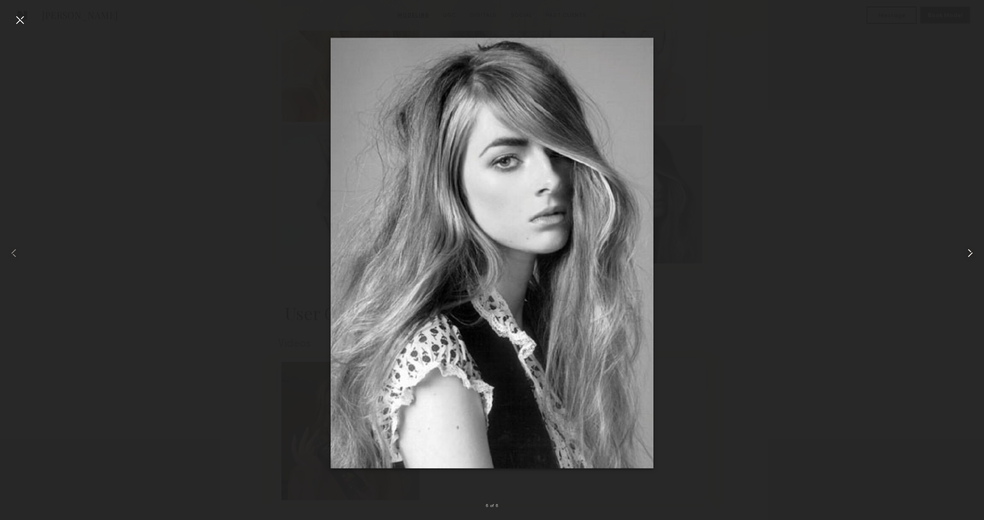
click at [967, 258] on common-icon at bounding box center [970, 253] width 14 height 14
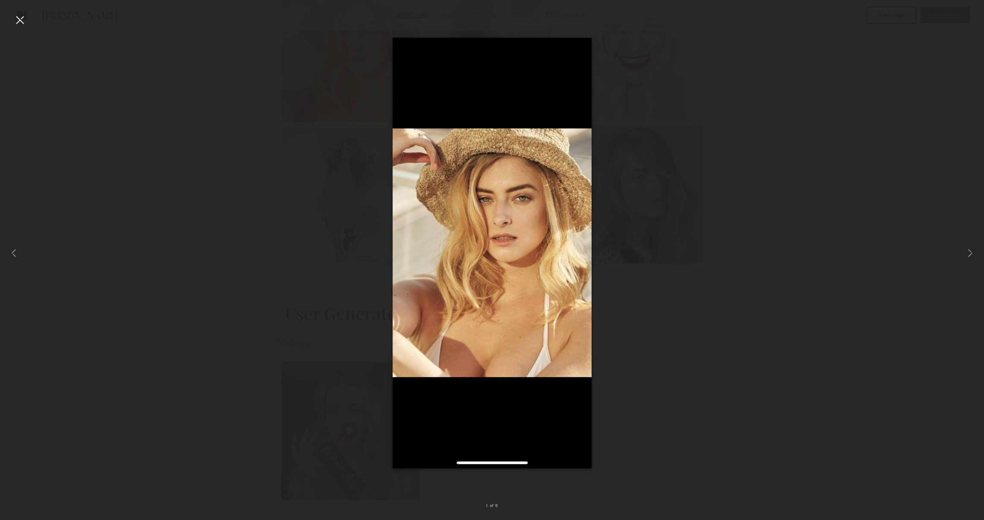
click at [21, 19] on div at bounding box center [20, 20] width 14 height 14
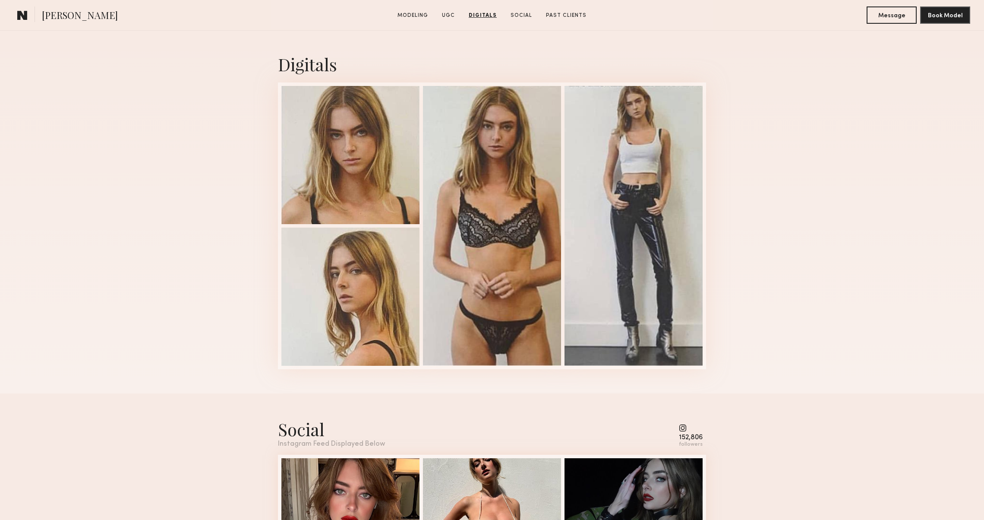
scroll to position [767, 0]
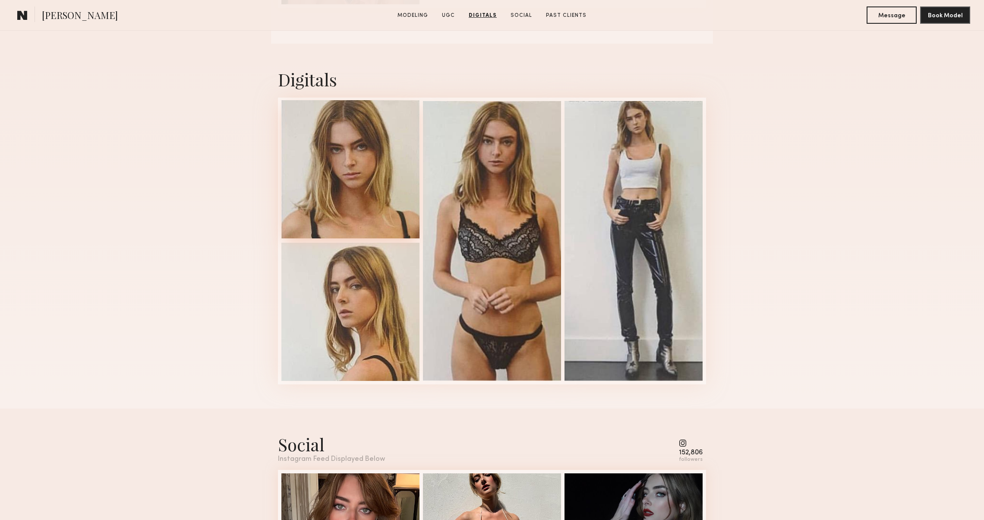
click at [303, 194] on div at bounding box center [350, 169] width 138 height 138
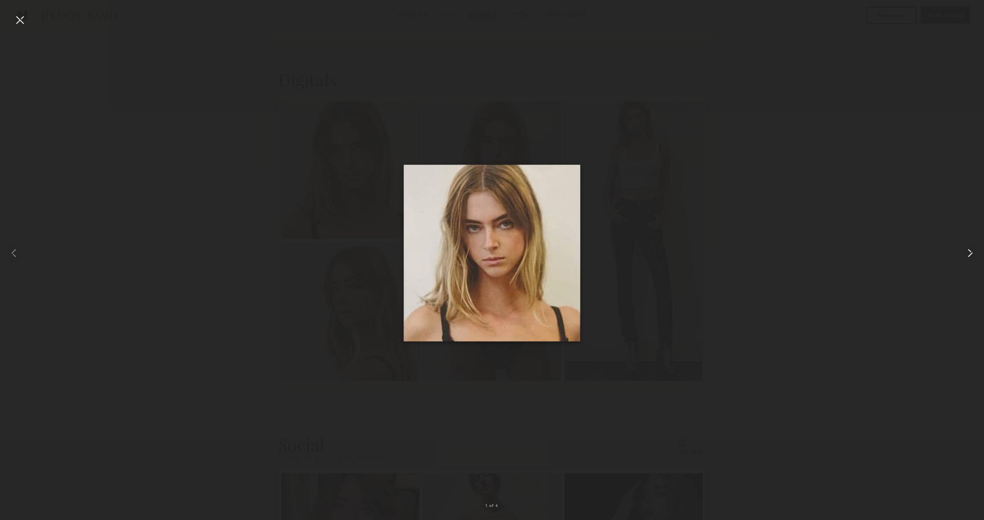
click at [971, 251] on common-icon at bounding box center [970, 253] width 14 height 14
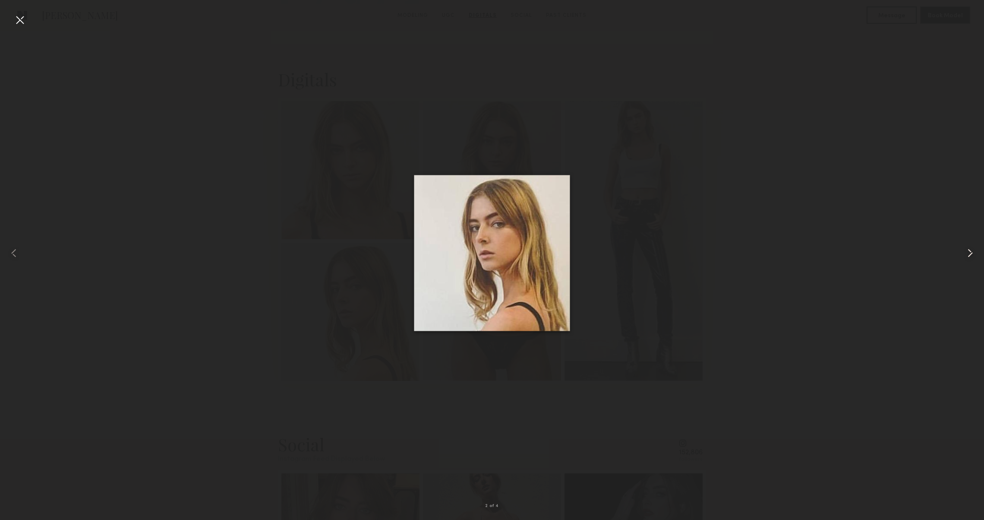
click at [971, 251] on common-icon at bounding box center [970, 253] width 14 height 14
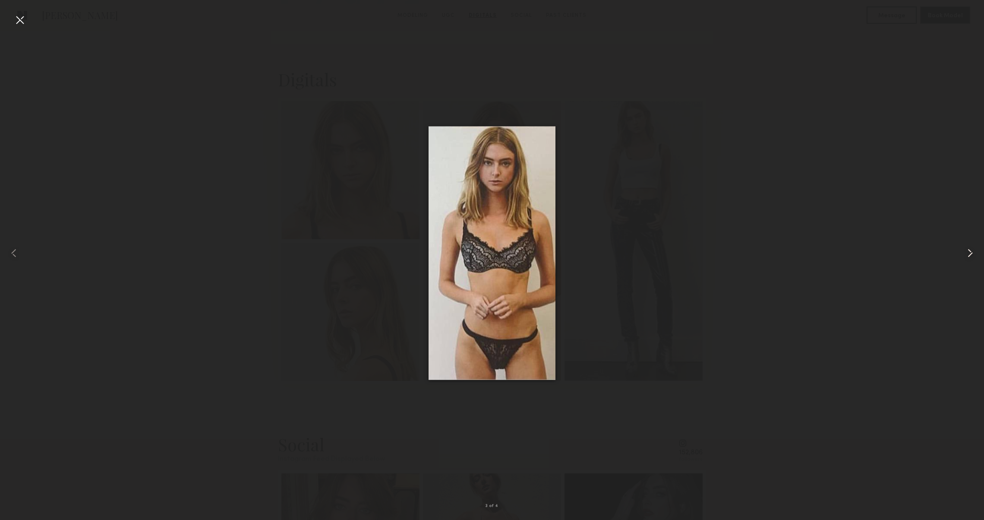
click at [971, 251] on common-icon at bounding box center [970, 253] width 14 height 14
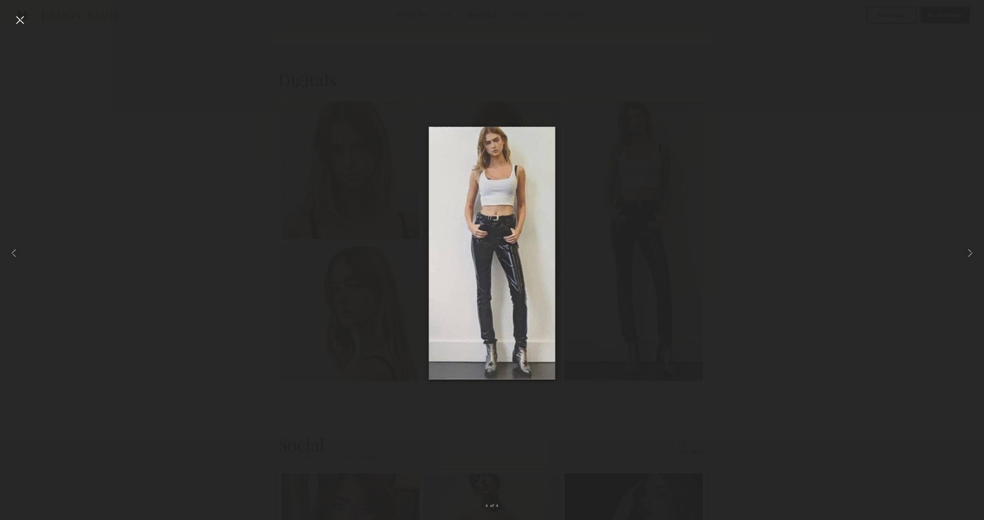
click at [926, 246] on div at bounding box center [492, 253] width 984 height 478
click at [23, 18] on div at bounding box center [20, 20] width 14 height 14
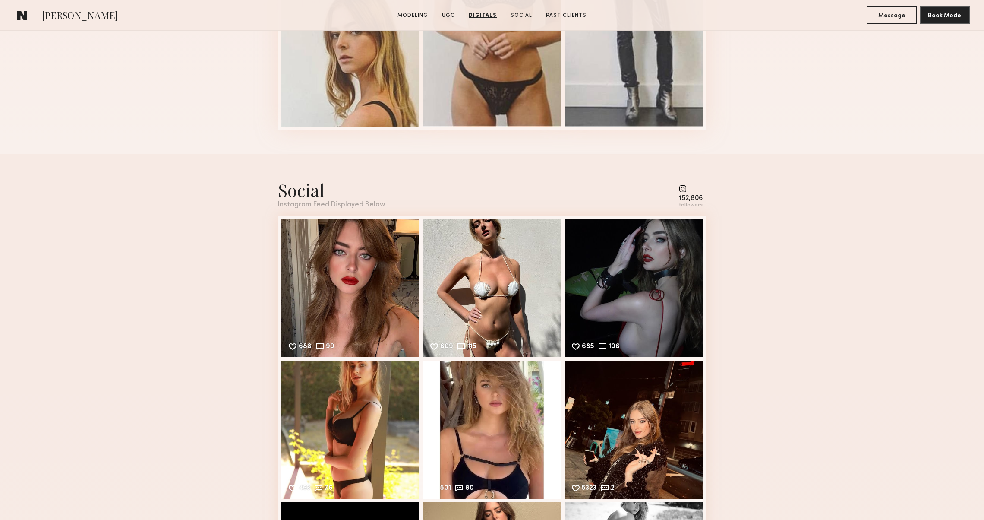
scroll to position [1022, 0]
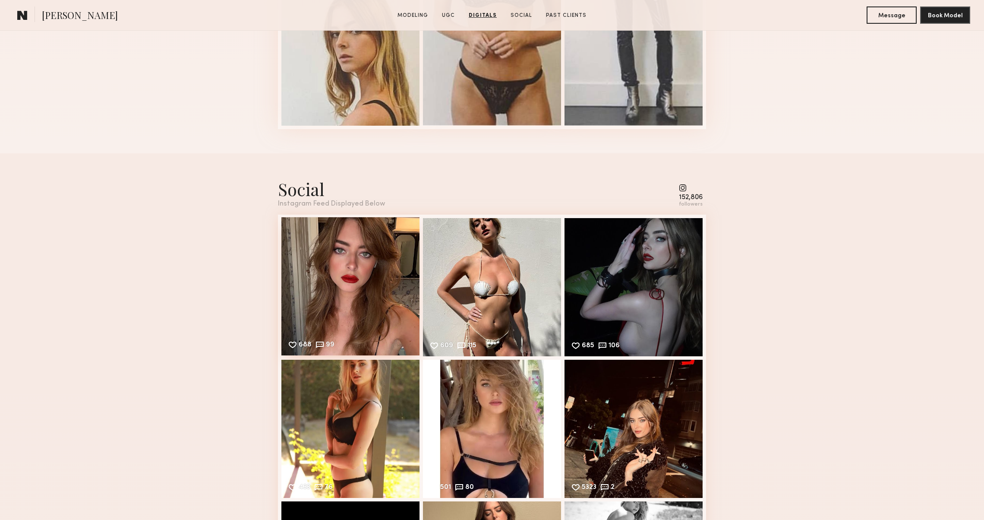
click at [306, 272] on div "688 99 Likes & comments displayed to show model’s engagement" at bounding box center [350, 286] width 138 height 138
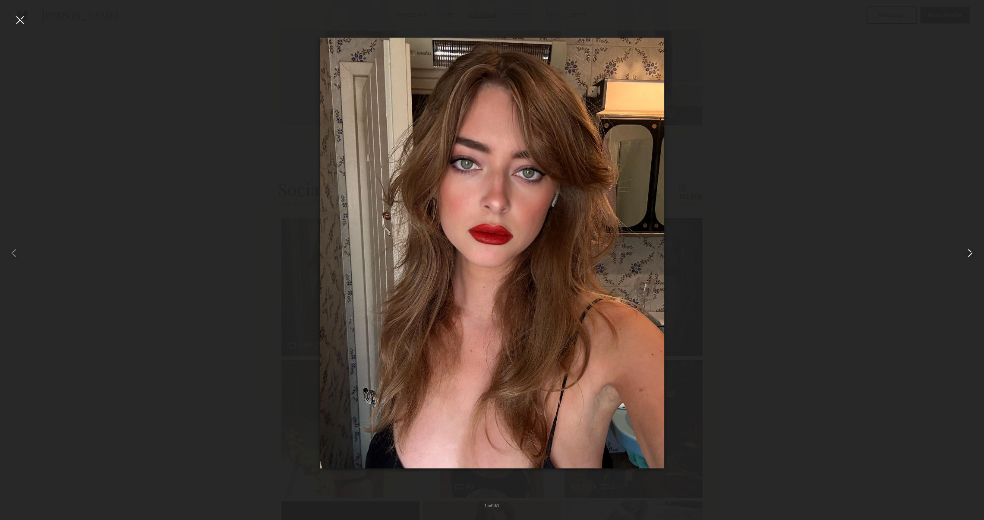
click at [971, 251] on common-icon at bounding box center [970, 253] width 14 height 14
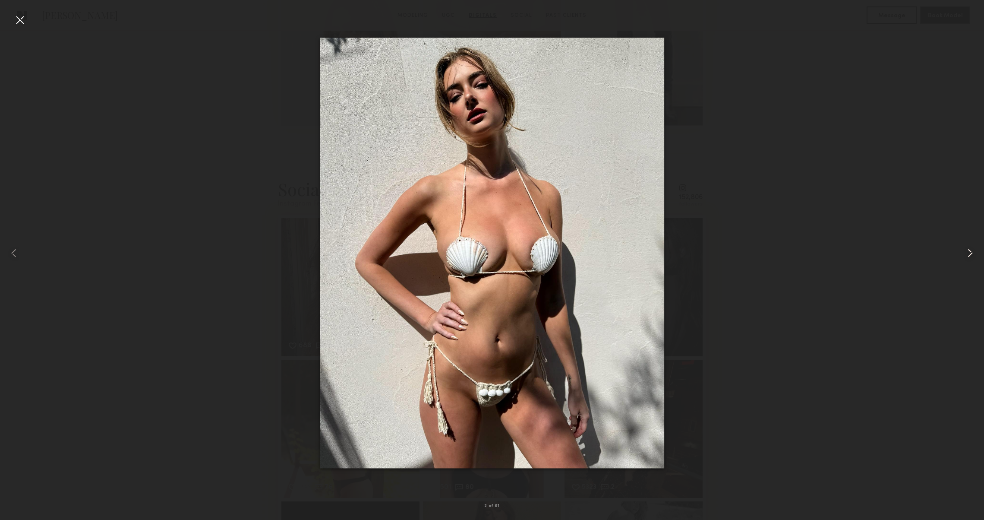
click at [971, 251] on common-icon at bounding box center [970, 253] width 14 height 14
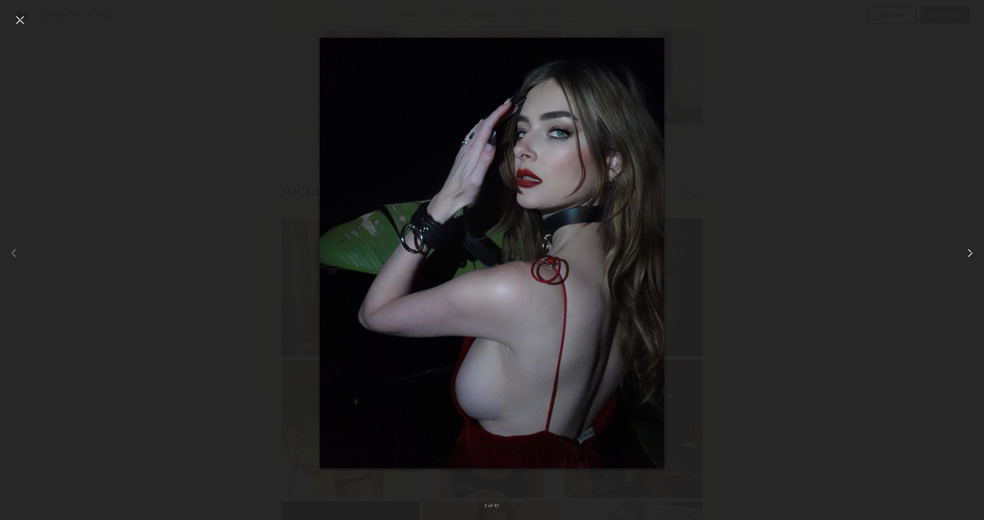
click at [971, 251] on common-icon at bounding box center [970, 253] width 14 height 14
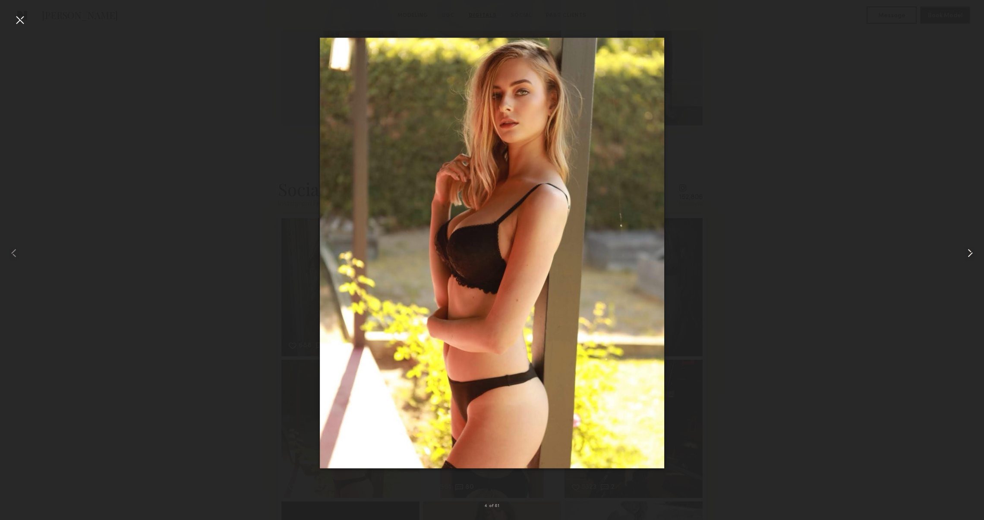
click at [971, 251] on common-icon at bounding box center [970, 253] width 14 height 14
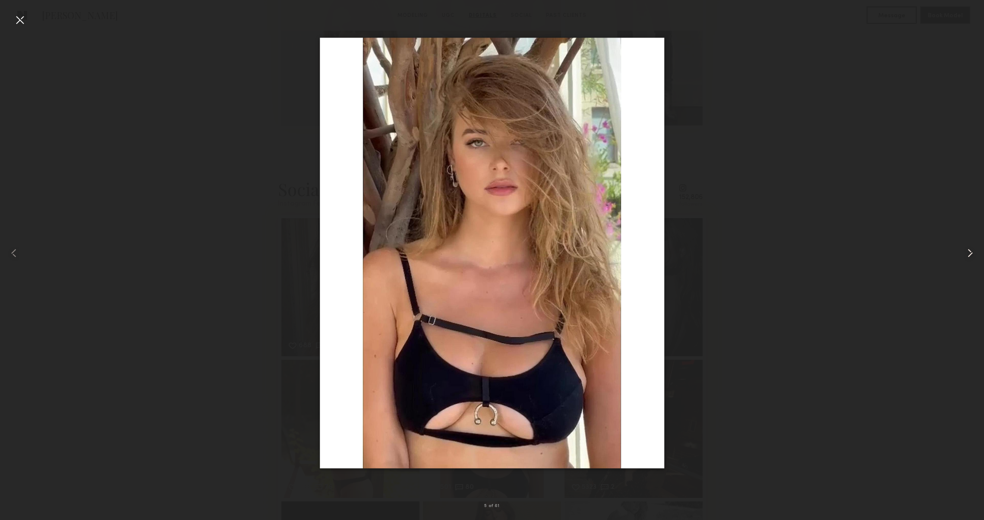
click at [971, 251] on common-icon at bounding box center [970, 253] width 14 height 14
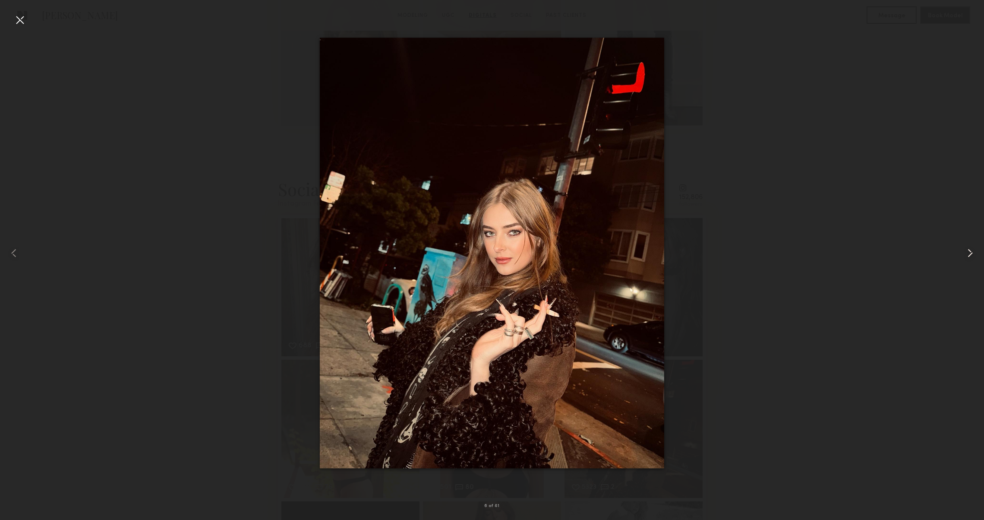
click at [971, 251] on common-icon at bounding box center [970, 253] width 14 height 14
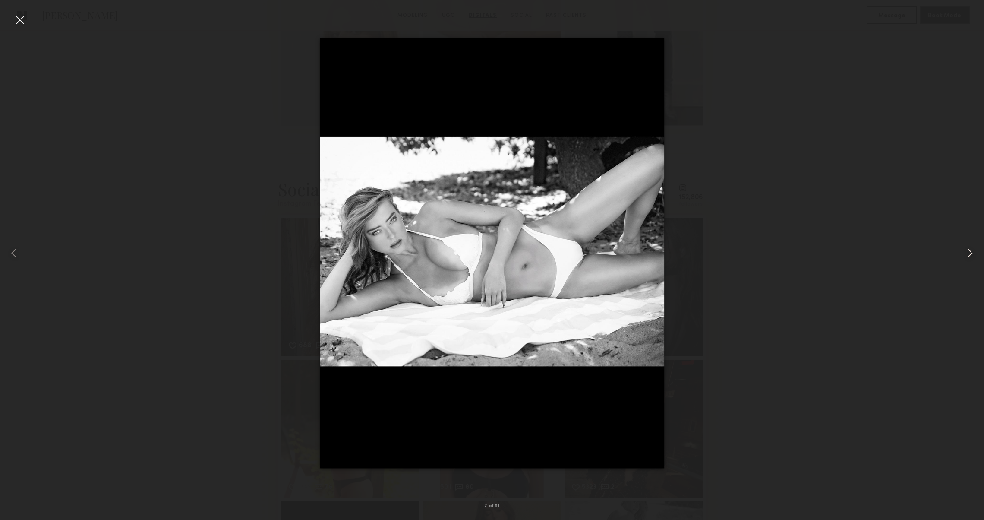
click at [971, 251] on common-icon at bounding box center [970, 253] width 14 height 14
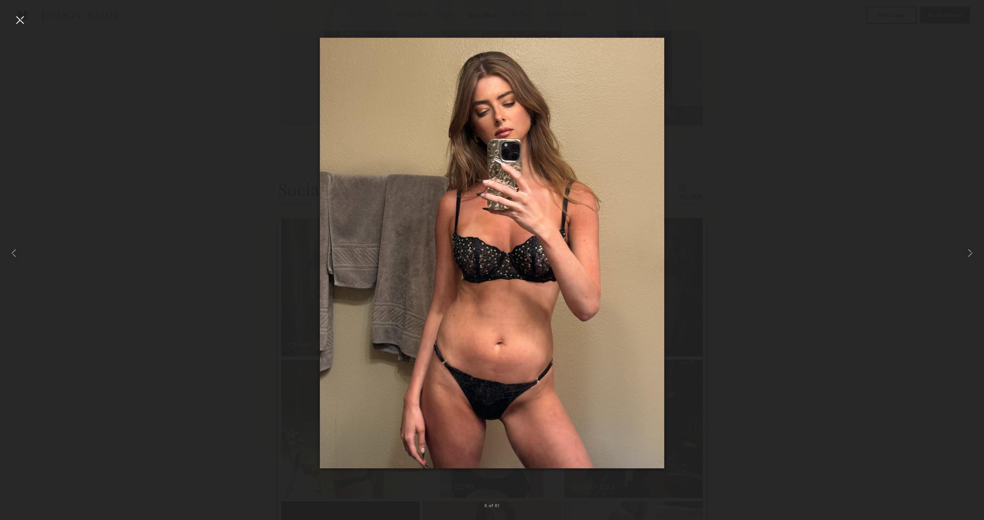
click at [18, 21] on div at bounding box center [20, 20] width 14 height 14
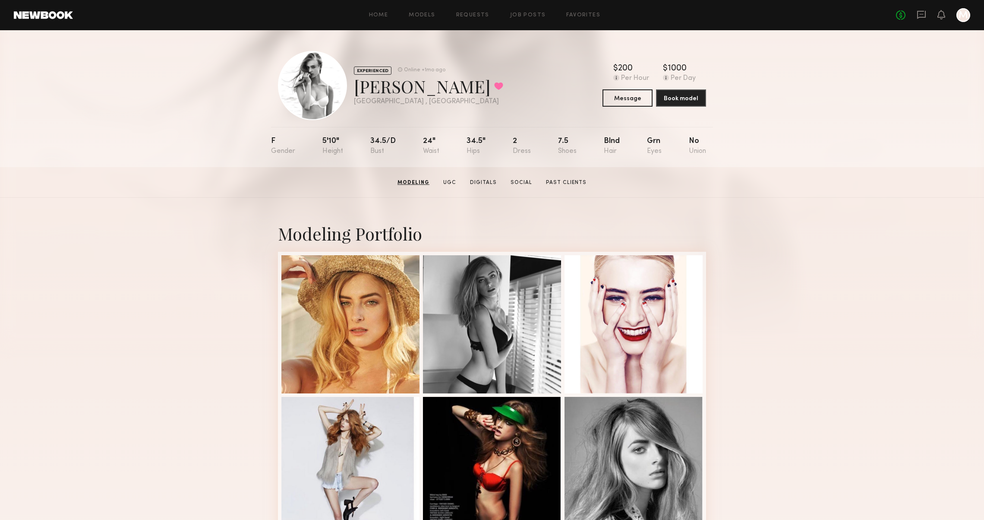
scroll to position [0, 0]
click at [917, 16] on icon at bounding box center [921, 15] width 9 height 8
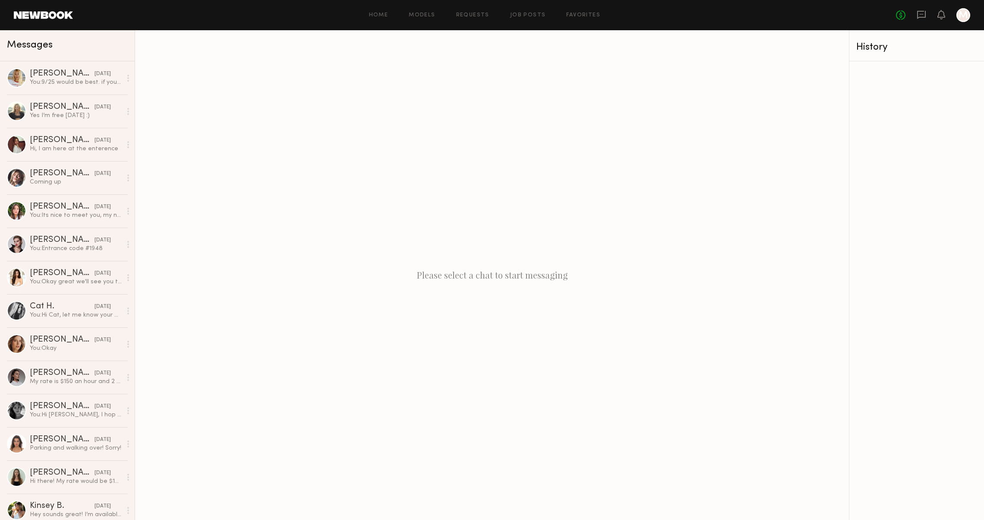
click at [436, 18] on div "Home Models Requests Job Posts Favorites Sign Out No fees up to $5,000 M" at bounding box center [521, 15] width 897 height 14
click at [422, 16] on link "Models" at bounding box center [422, 16] width 26 height 6
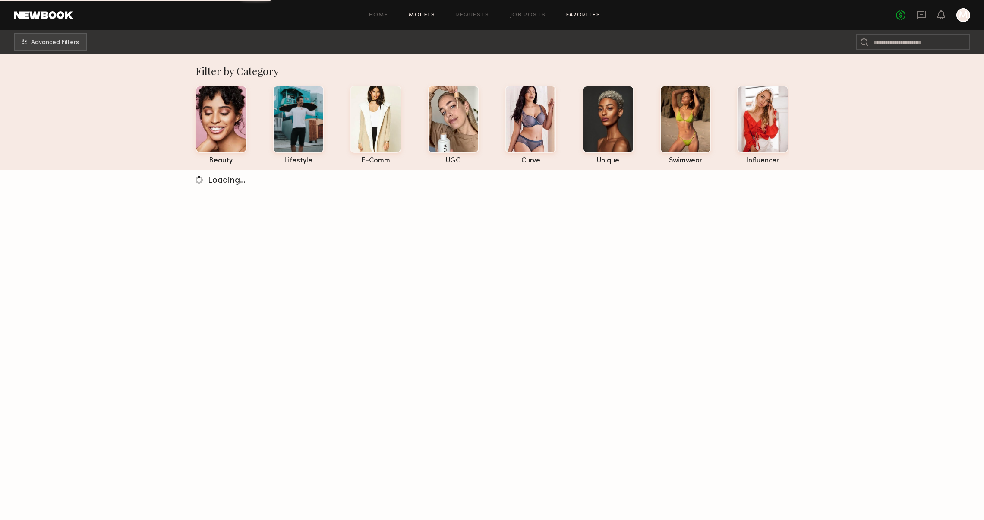
click at [567, 13] on link "Favorites" at bounding box center [583, 16] width 34 height 6
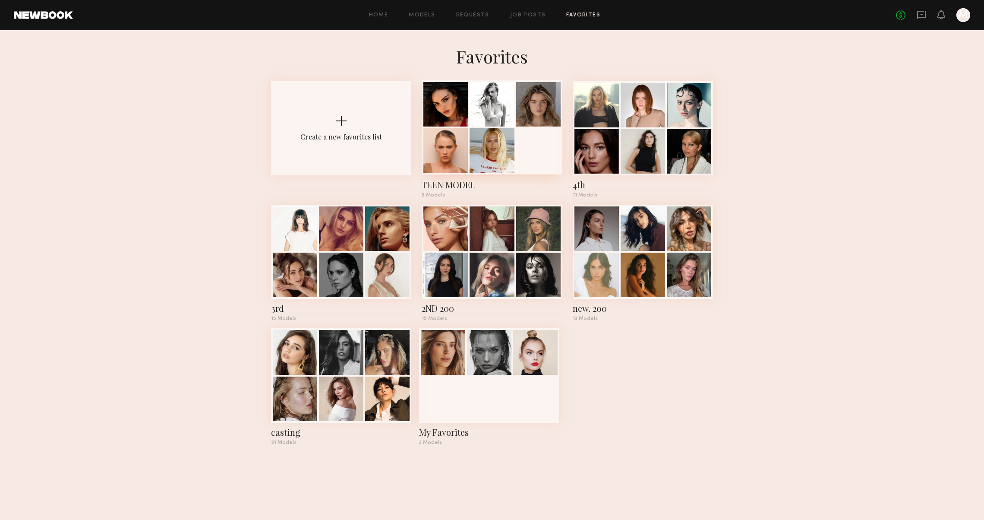
click at [456, 132] on div at bounding box center [445, 150] width 44 height 44
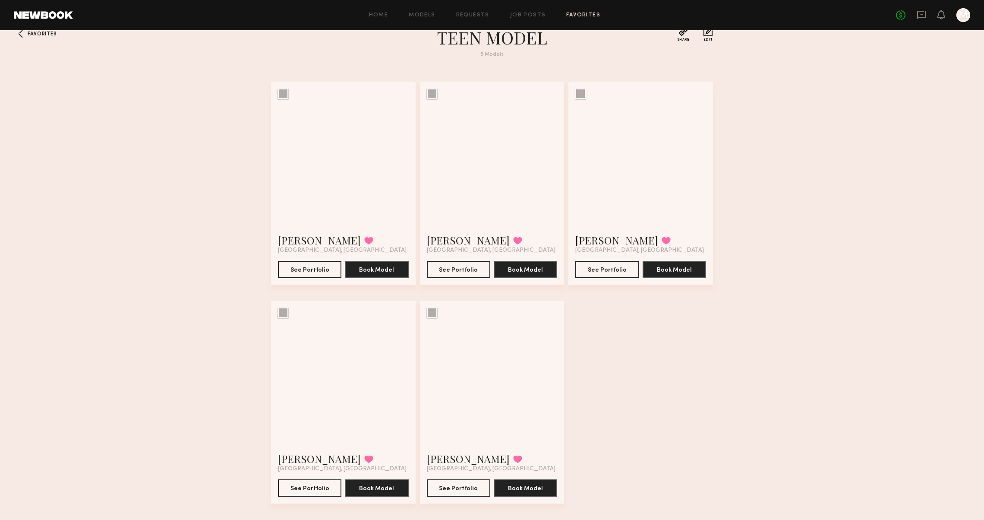
scroll to position [19, 0]
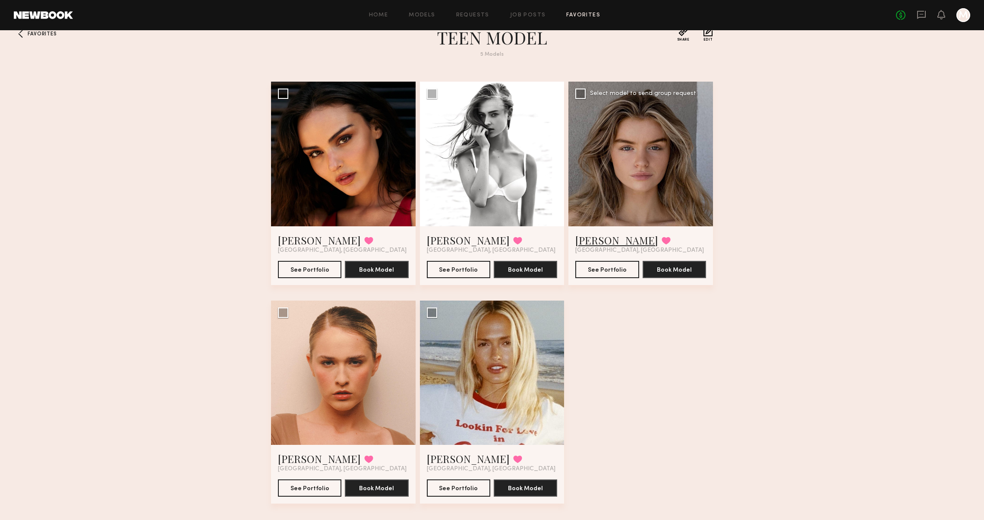
click at [598, 240] on link "Mia S." at bounding box center [616, 240] width 83 height 14
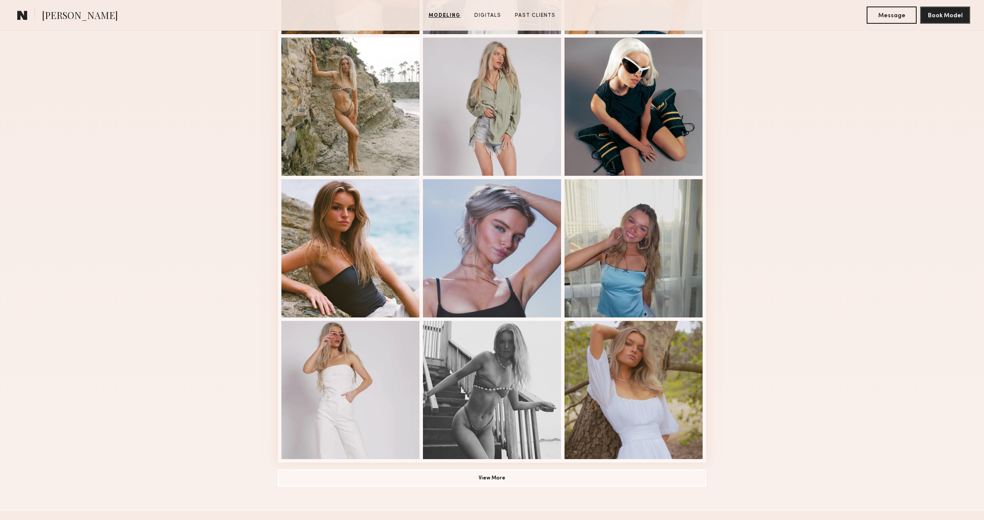
scroll to position [384, 0]
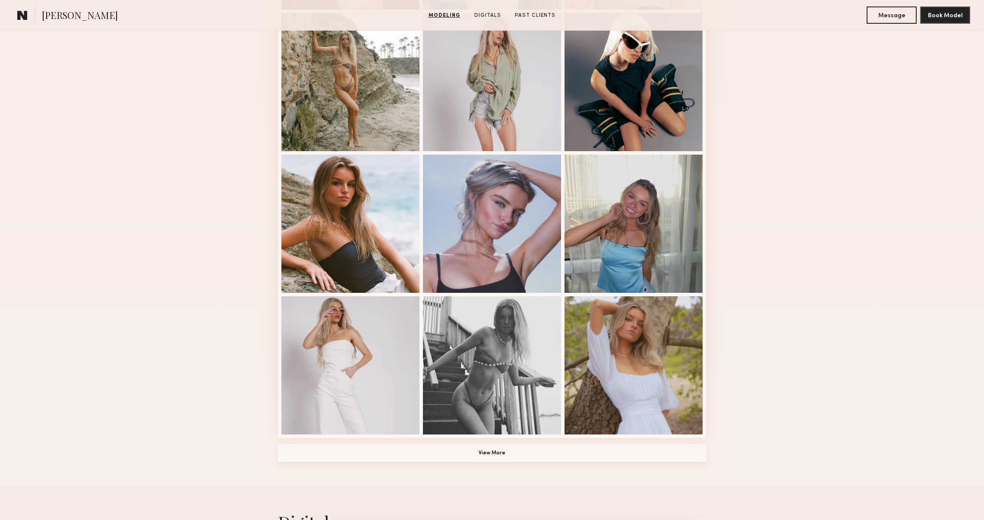
click at [341, 455] on button "View More" at bounding box center [492, 452] width 428 height 17
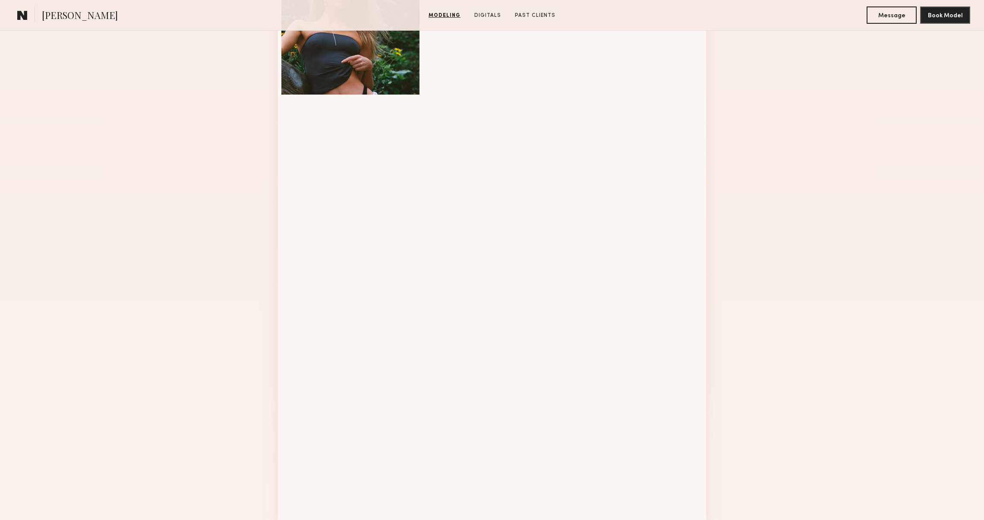
scroll to position [907, 0]
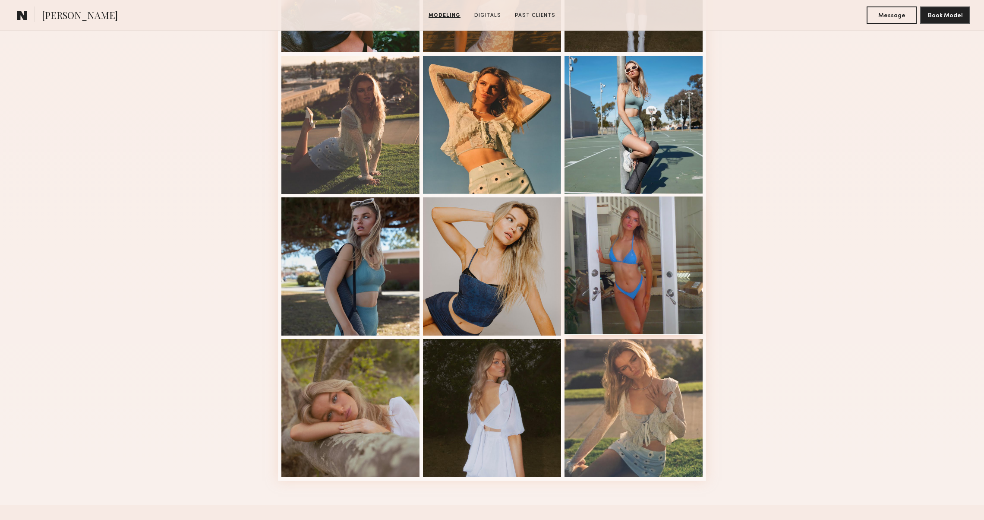
click at [600, 281] on div at bounding box center [634, 265] width 138 height 138
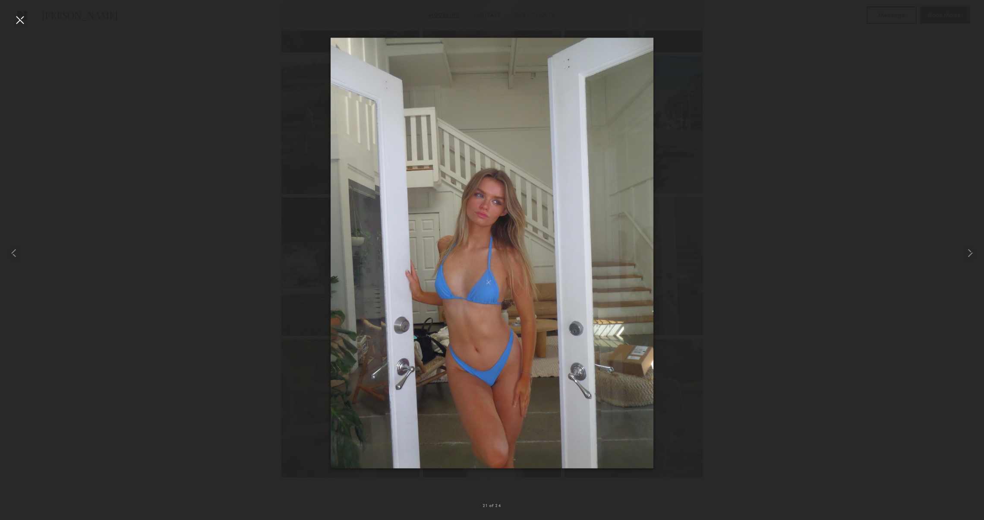
click at [16, 18] on div at bounding box center [20, 20] width 14 height 14
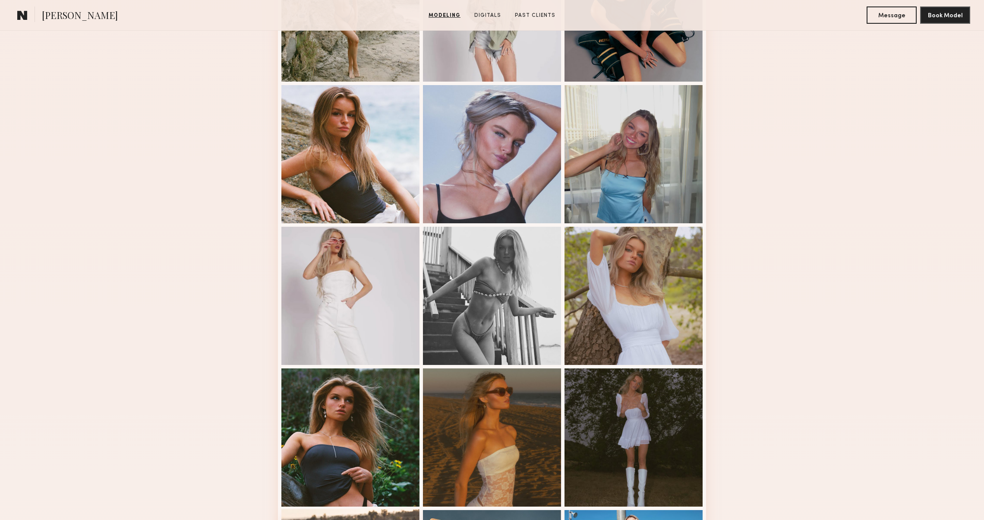
scroll to position [448, 0]
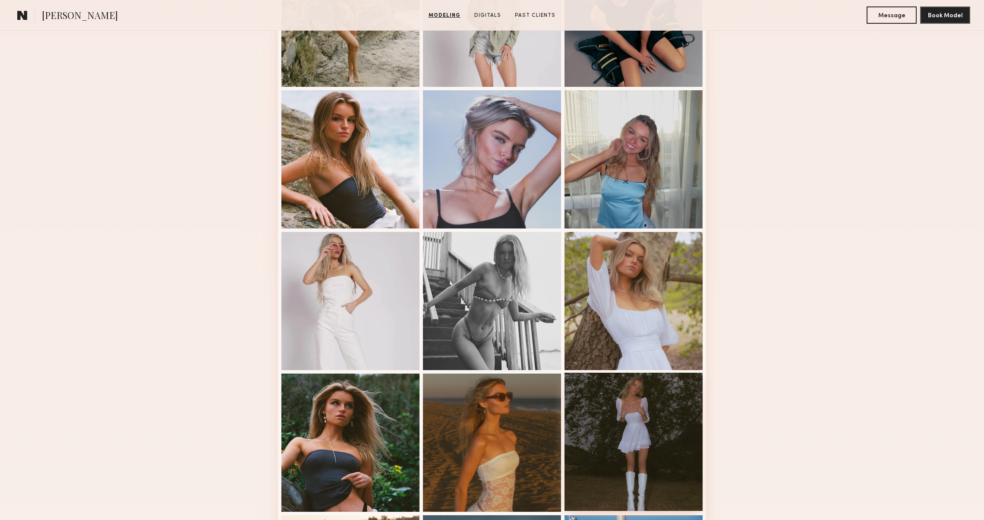
click at [626, 448] on div at bounding box center [634, 442] width 138 height 138
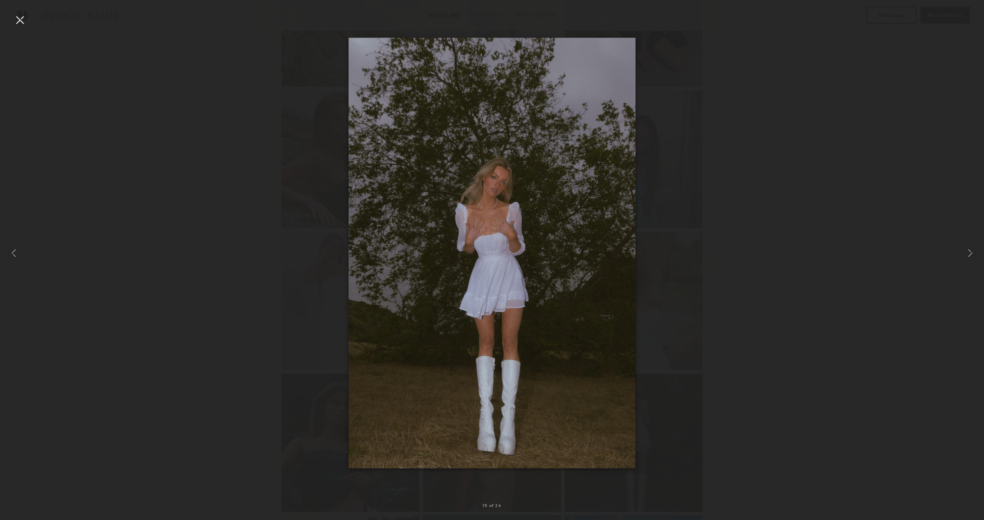
click at [16, 21] on div at bounding box center [20, 20] width 14 height 14
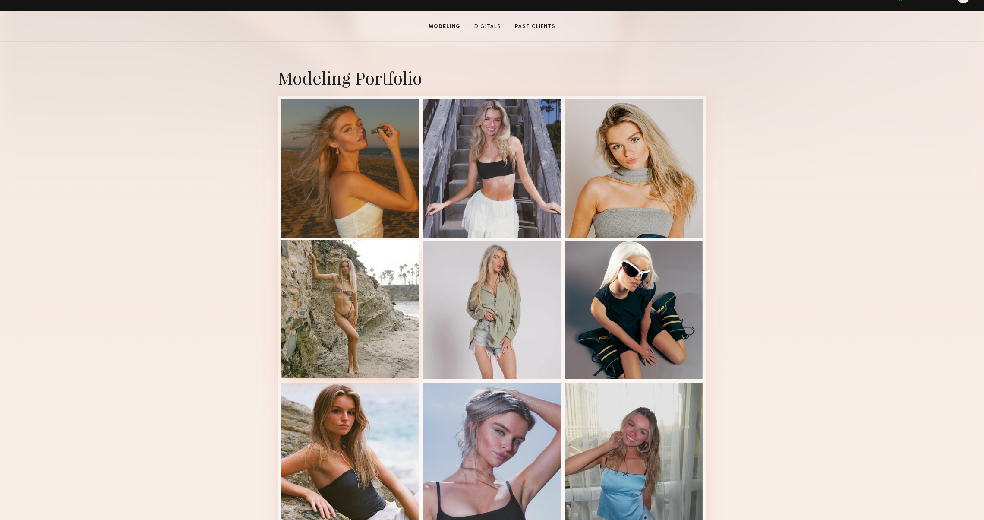
scroll to position [106, 0]
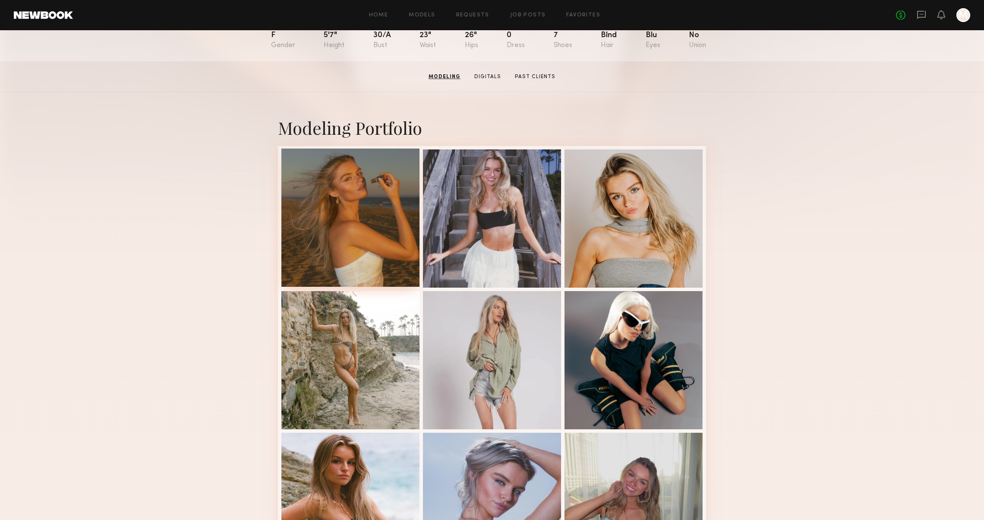
click at [357, 200] on div at bounding box center [350, 217] width 138 height 138
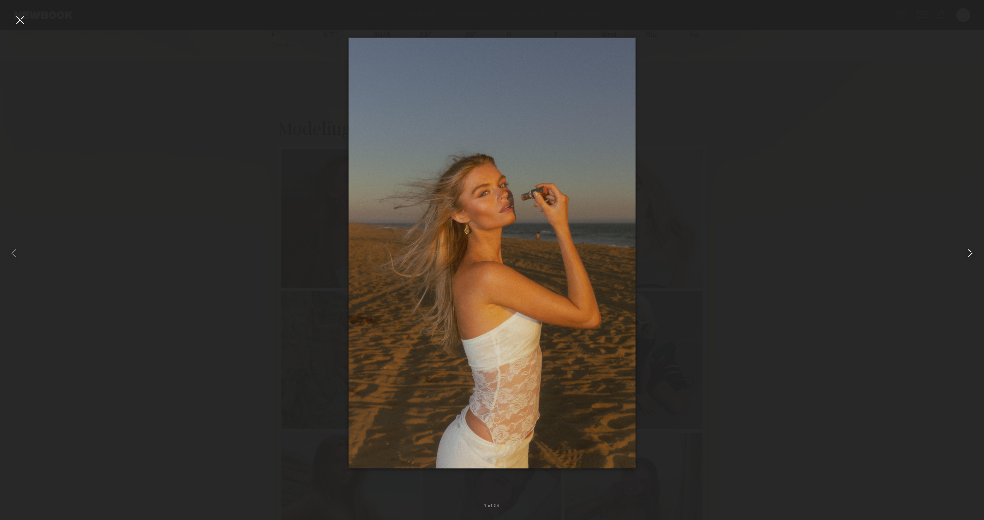
click at [966, 253] on common-icon at bounding box center [970, 253] width 14 height 14
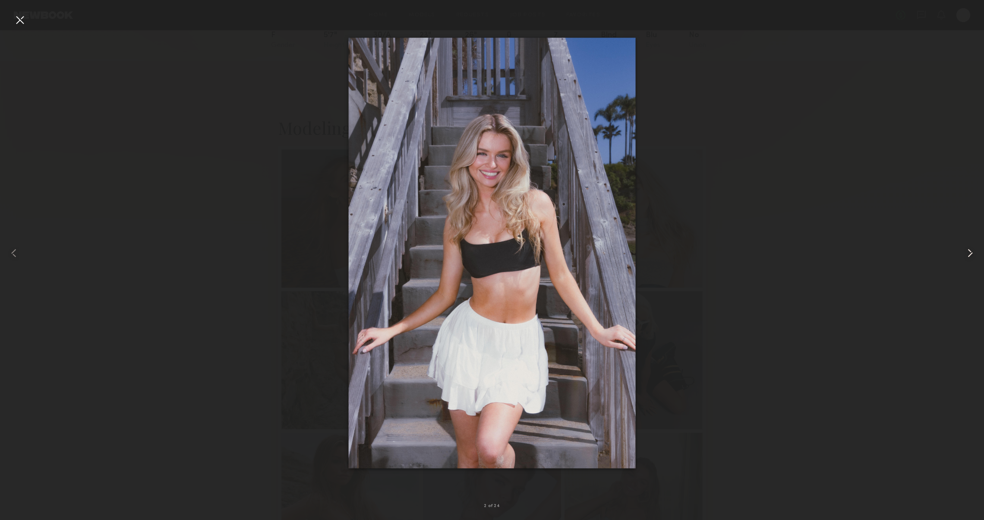
click at [966, 253] on common-icon at bounding box center [970, 253] width 14 height 14
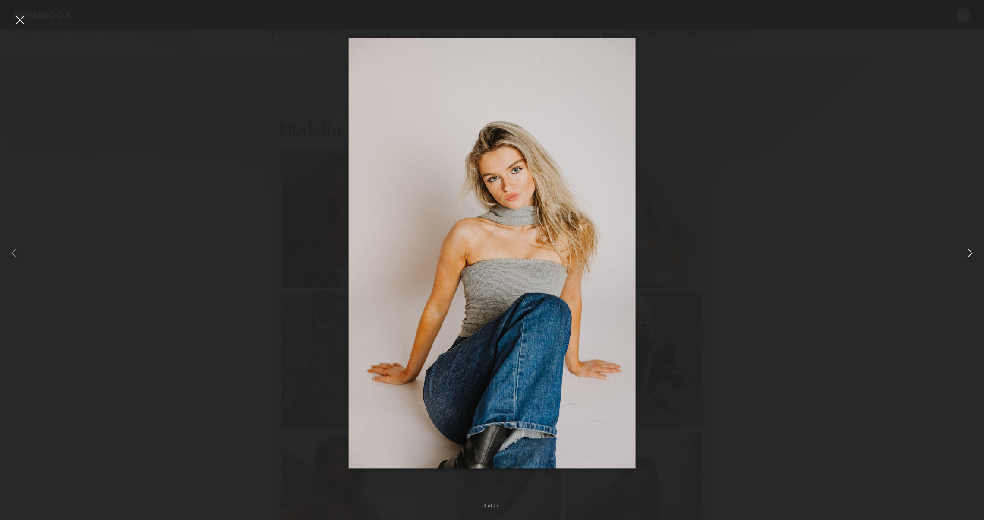
click at [966, 253] on common-icon at bounding box center [970, 253] width 14 height 14
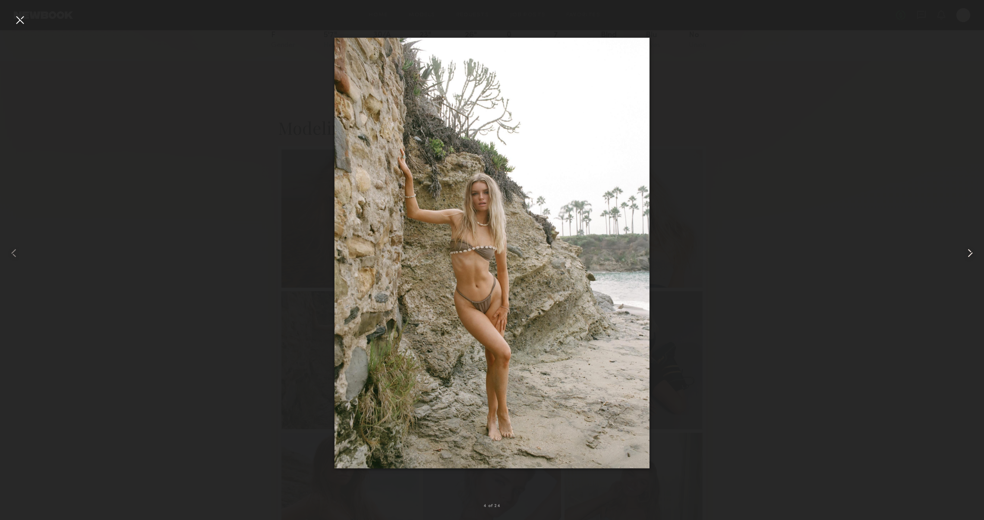
click at [965, 253] on common-icon at bounding box center [970, 253] width 14 height 14
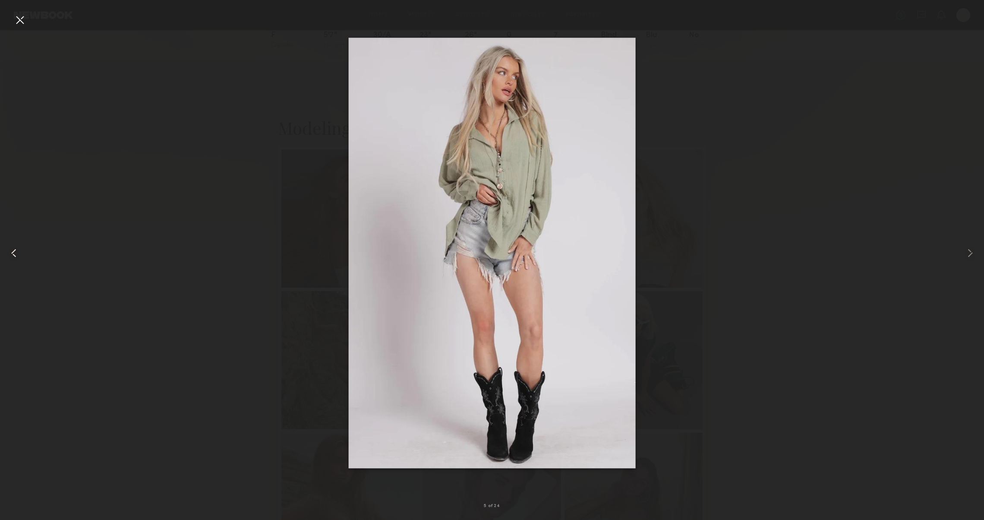
click at [10, 26] on div at bounding box center [19, 253] width 39 height 478
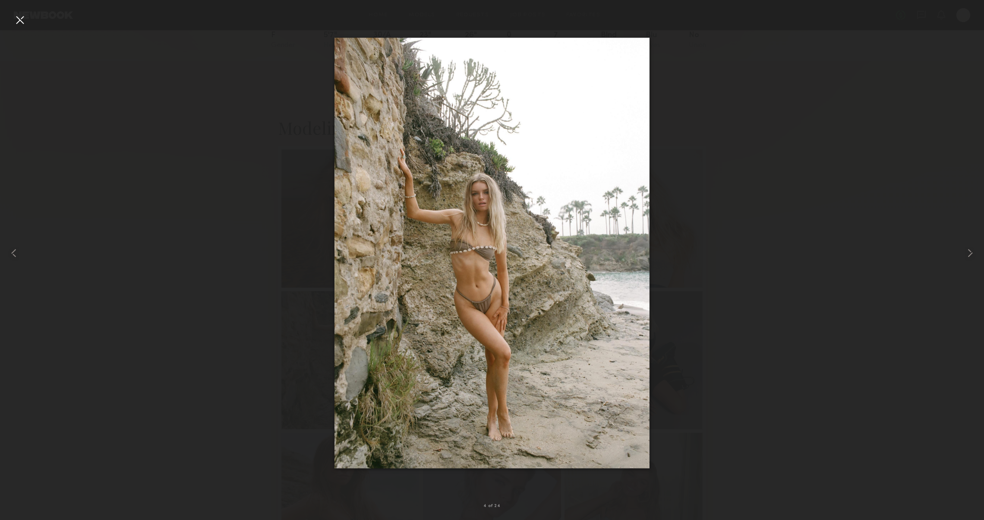
click at [20, 22] on div at bounding box center [20, 20] width 14 height 14
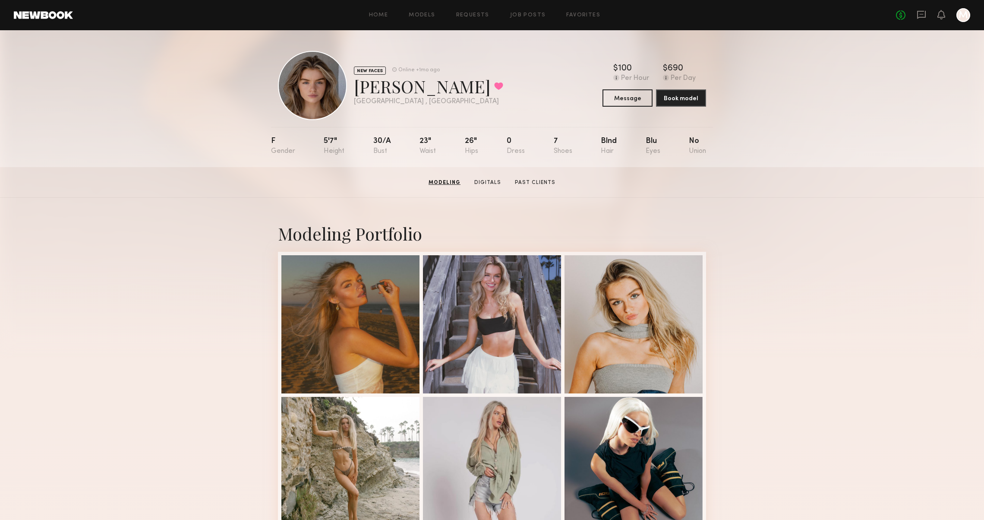
scroll to position [0, 0]
click at [920, 14] on icon at bounding box center [921, 14] width 3 height 1
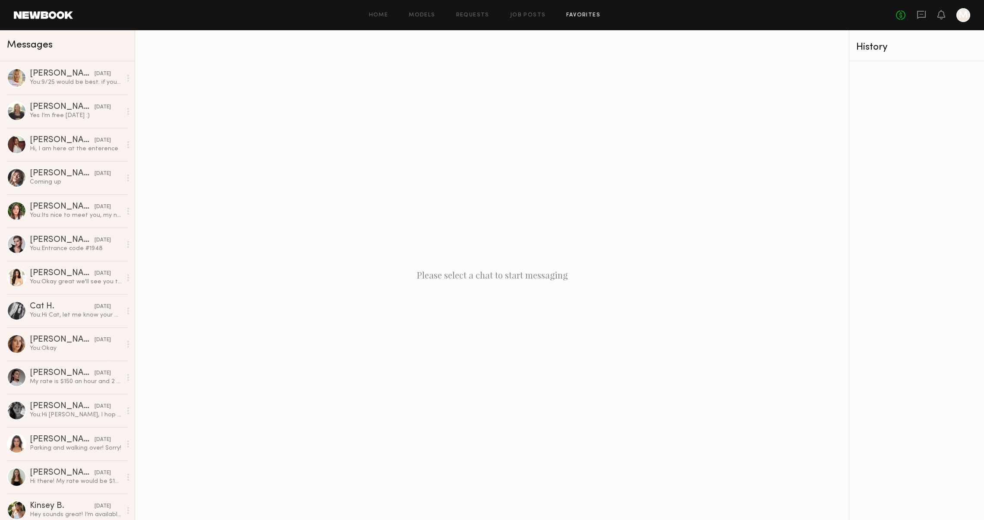
click at [566, 17] on link "Favorites" at bounding box center [583, 16] width 34 height 6
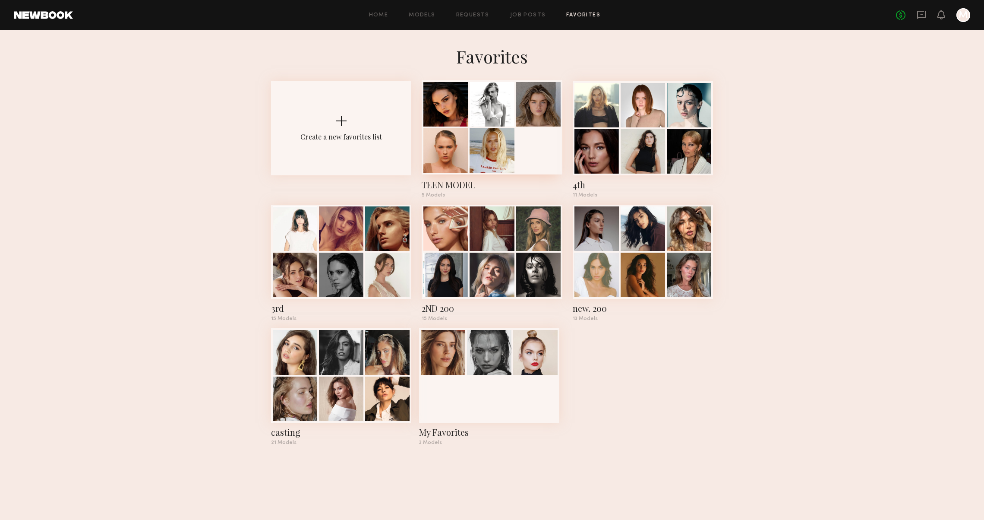
click at [446, 137] on div at bounding box center [445, 150] width 44 height 44
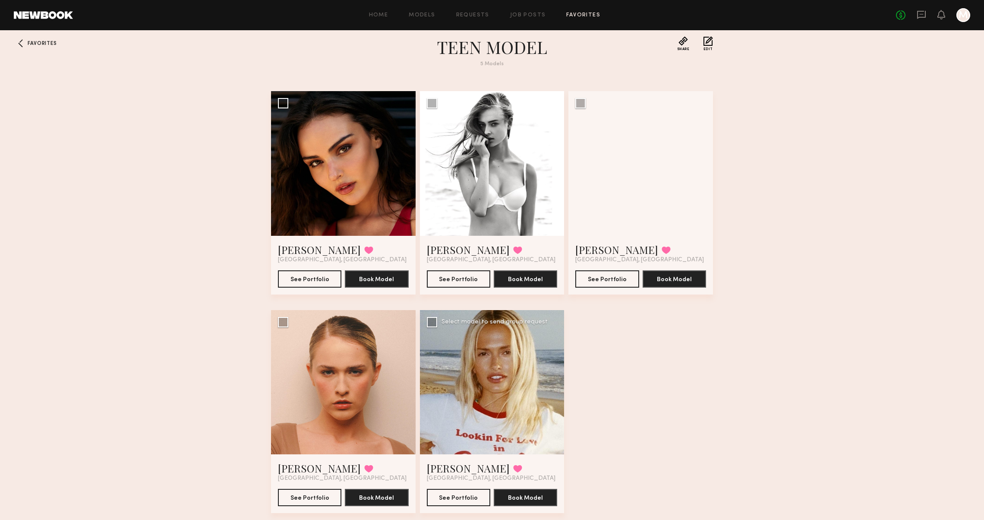
scroll to position [21, 0]
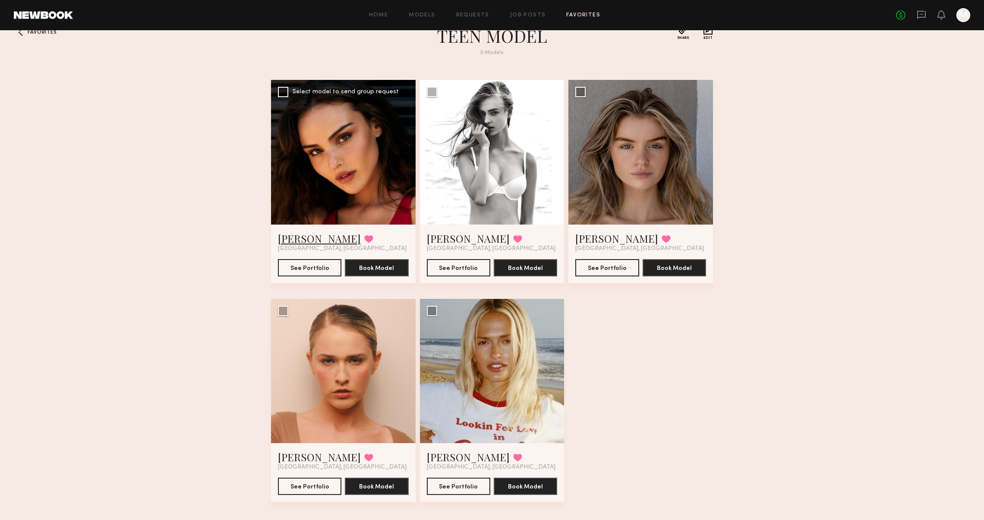
click at [293, 237] on link "Isabella A." at bounding box center [319, 238] width 83 height 14
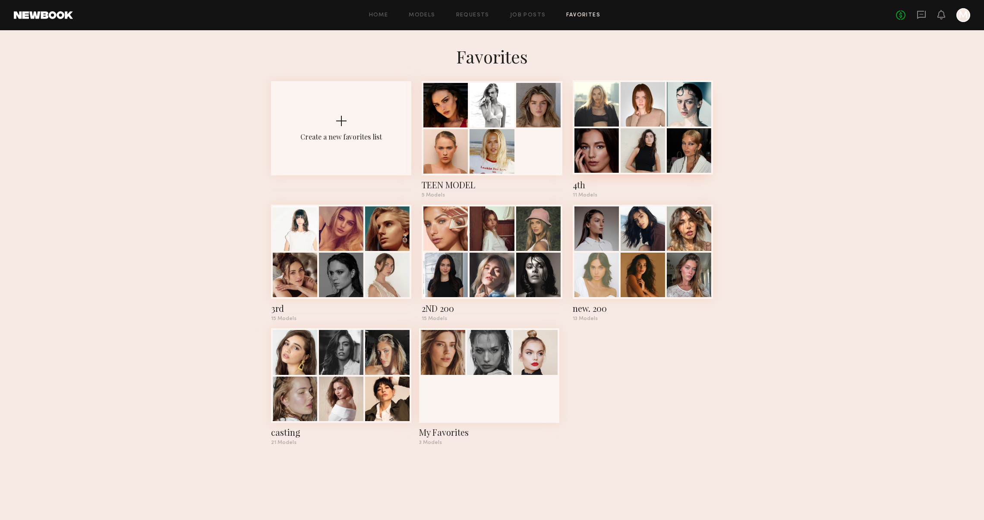
click at [662, 137] on div at bounding box center [643, 150] width 44 height 44
click at [391, 265] on div at bounding box center [387, 274] width 44 height 44
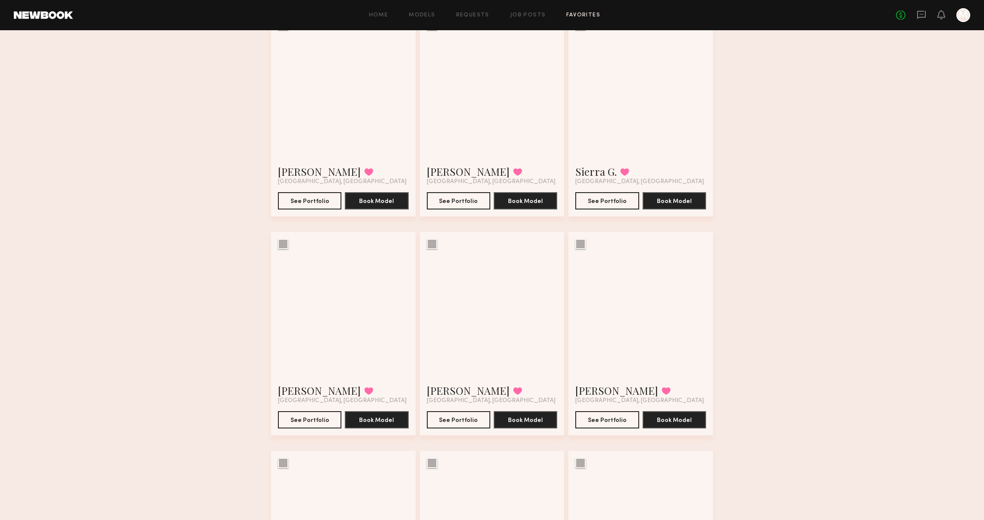
scroll to position [430, 0]
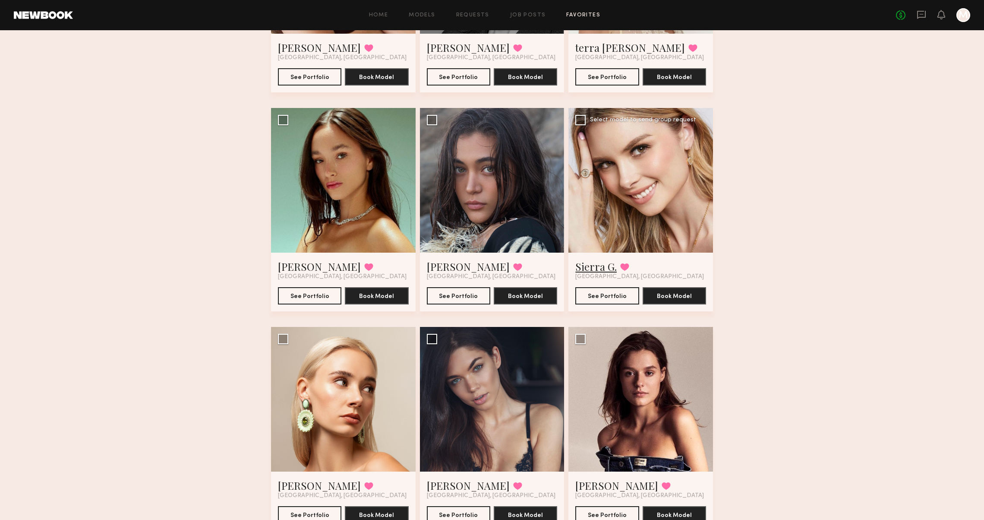
click at [597, 266] on link "Sierra G." at bounding box center [595, 266] width 41 height 14
